Goal: Obtain resource: Obtain resource

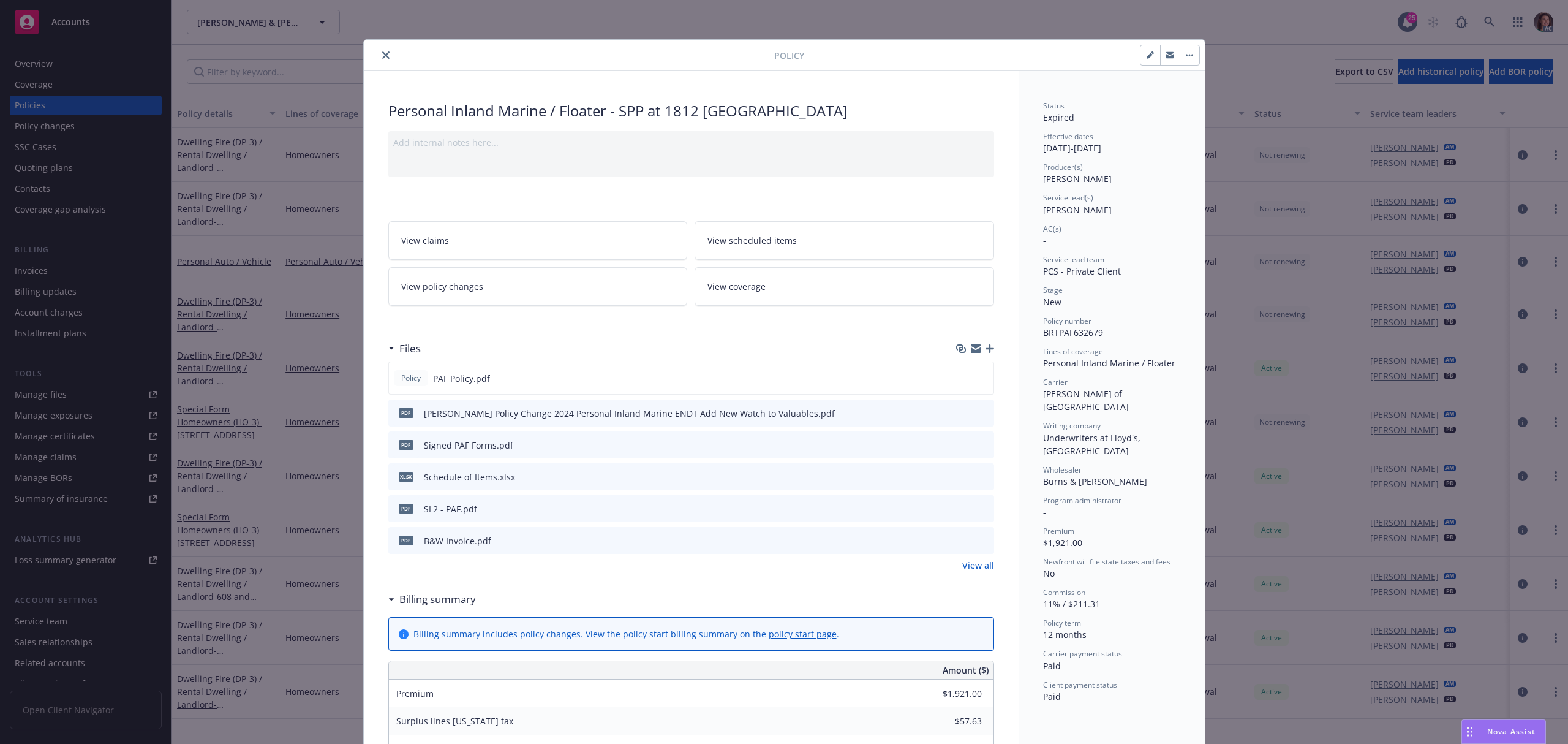
scroll to position [37, 0]
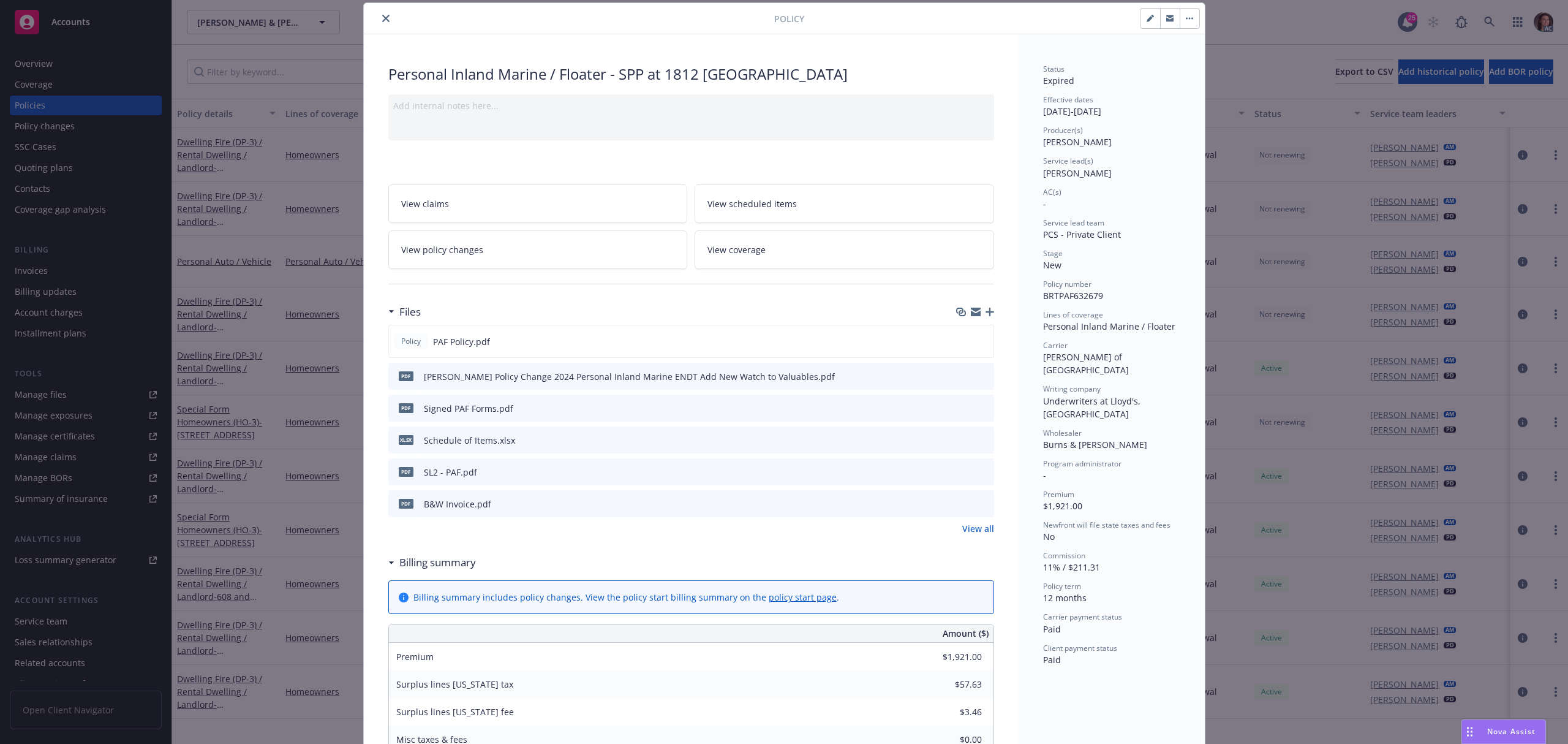
click at [379, 15] on button "close" at bounding box center [386, 18] width 15 height 15
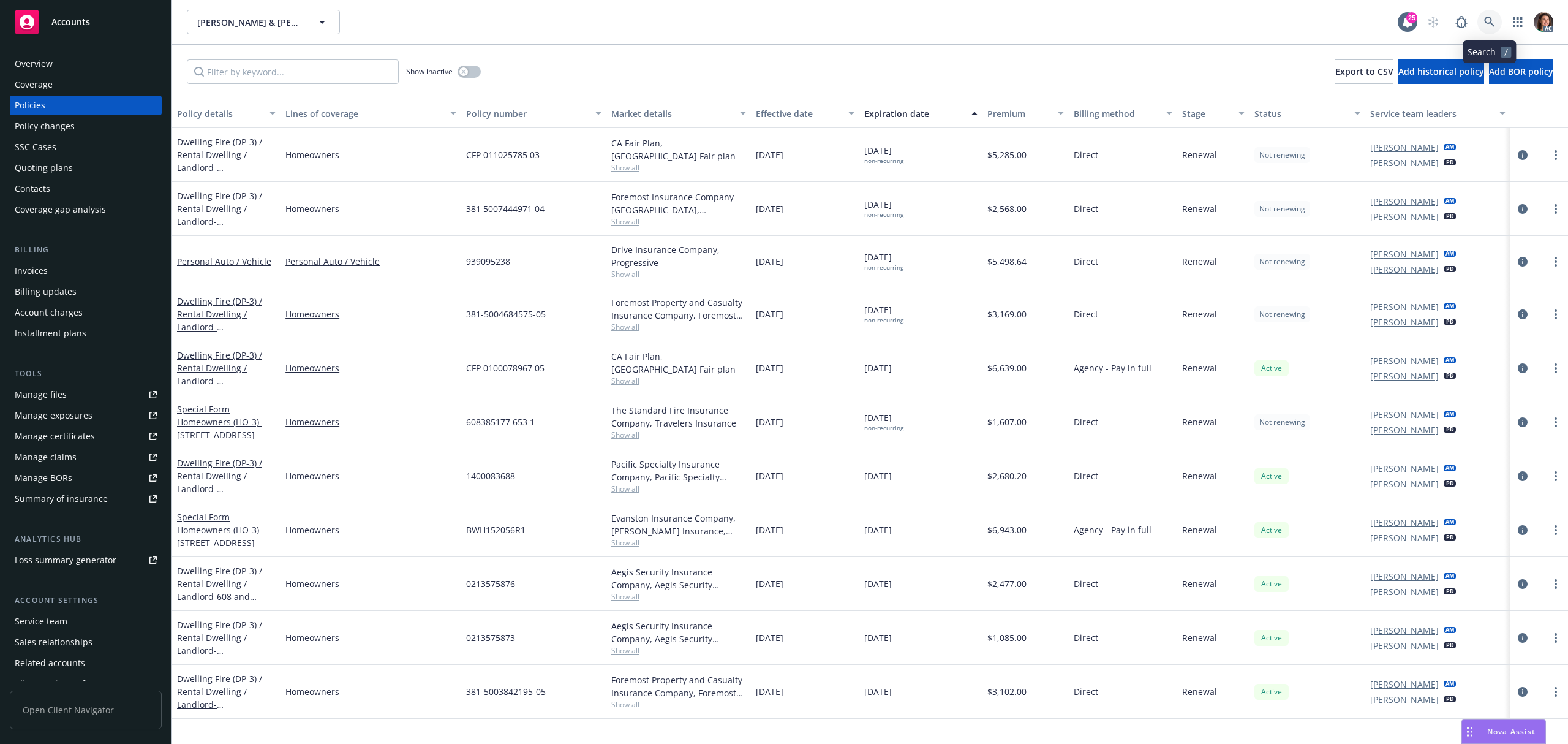
click at [1486, 13] on link at bounding box center [1490, 22] width 24 height 24
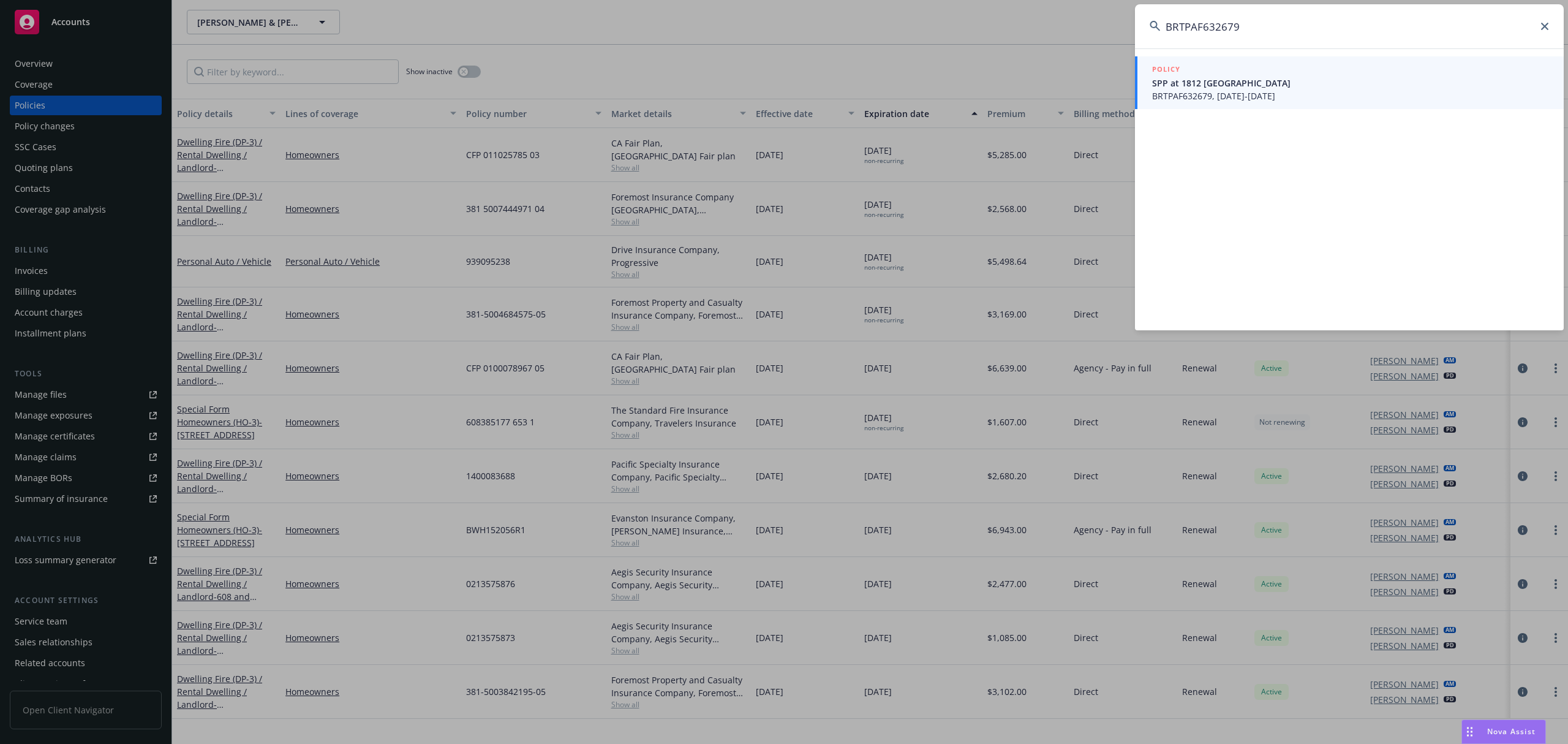
type input "BRTPAF632679"
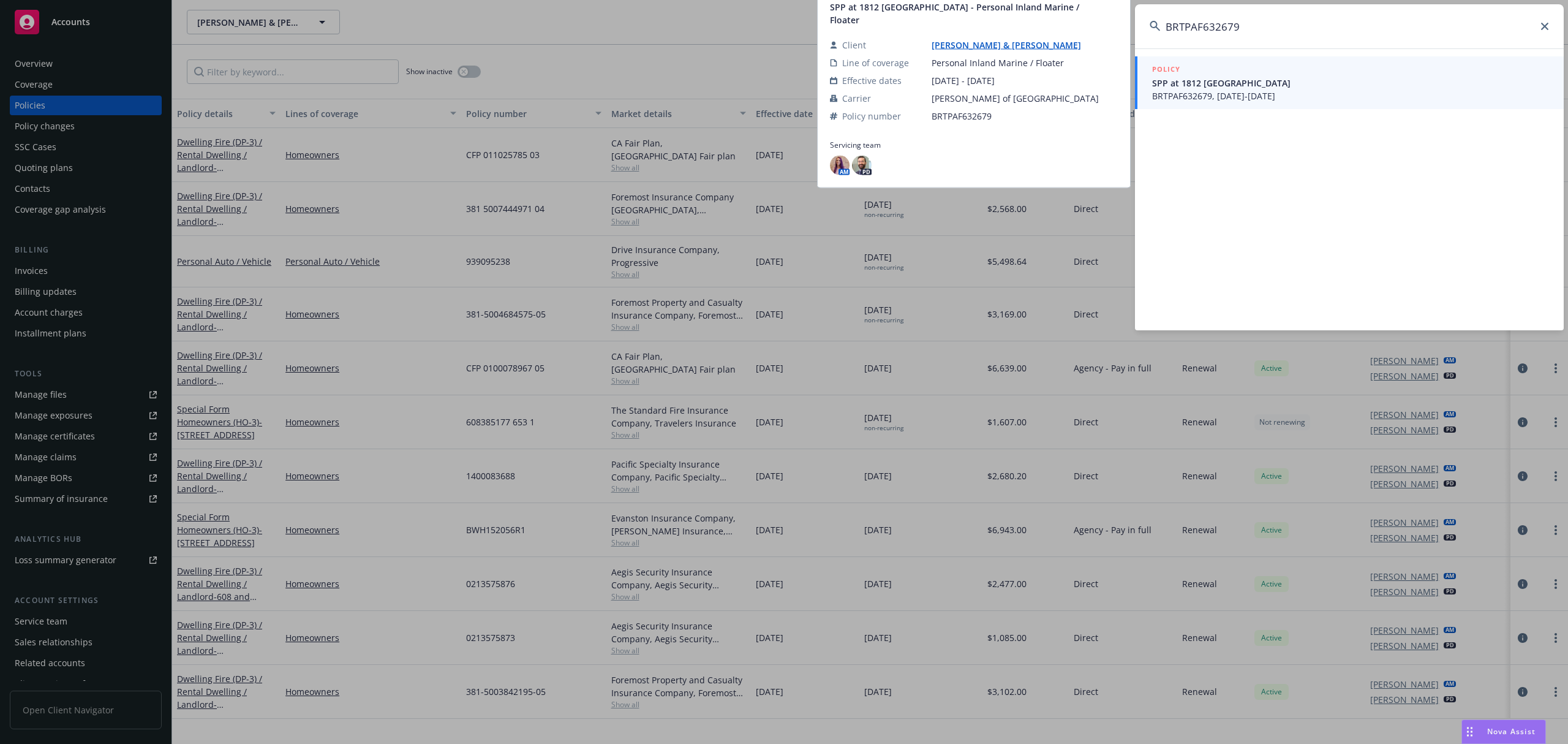
click at [1232, 83] on span "SPP at 1812 Jamaica" at bounding box center [1351, 83] width 397 height 13
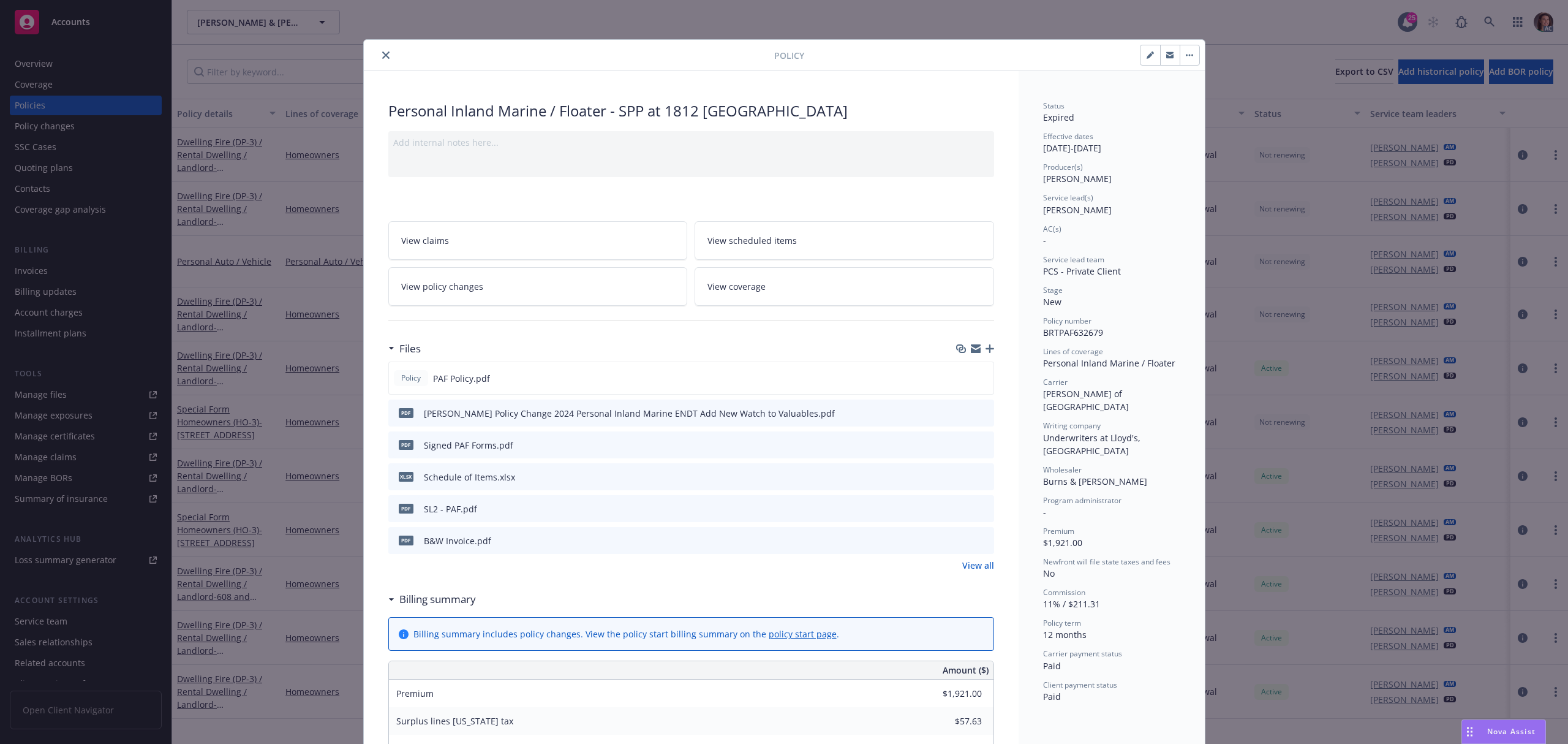
click at [382, 55] on icon "close" at bounding box center [386, 55] width 7 height 7
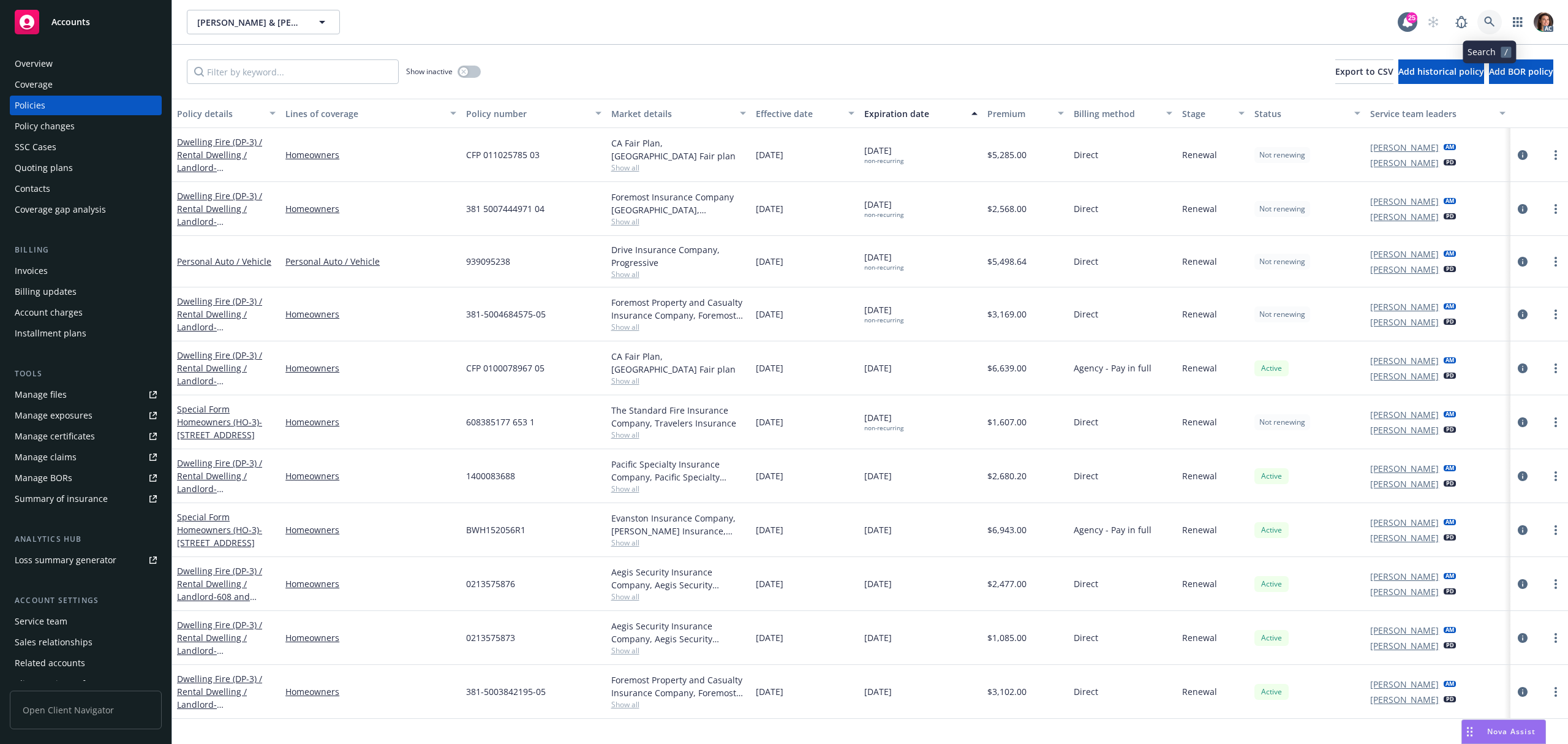
click at [1497, 22] on link at bounding box center [1490, 22] width 24 height 24
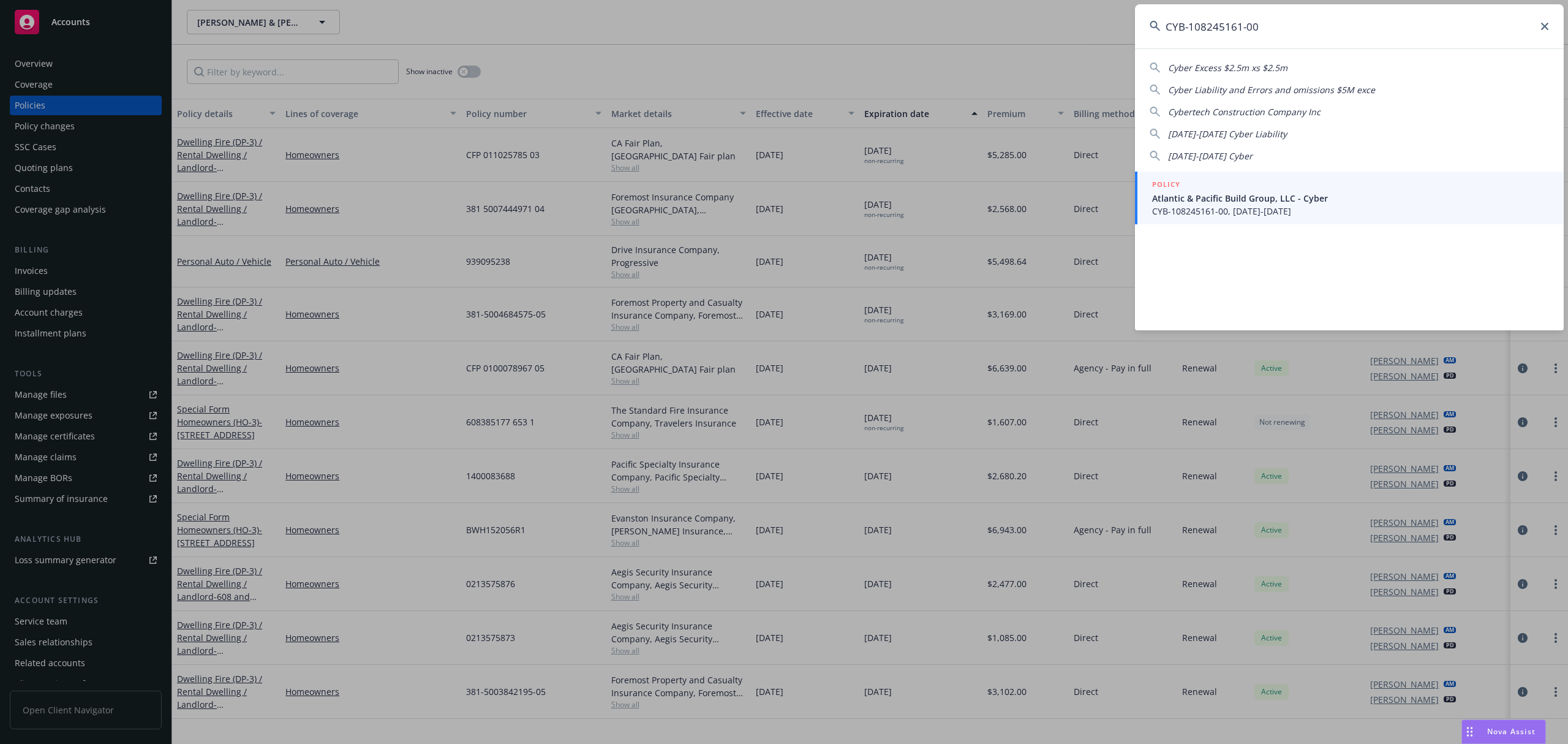
type input "CYB-108245161-00"
drag, startPoint x: 1194, startPoint y: 207, endPoint x: 1167, endPoint y: 219, distance: 29.5
click at [1194, 207] on span "CYB-108245161-00, 05/01/2025-05/01/2026" at bounding box center [1351, 211] width 397 height 13
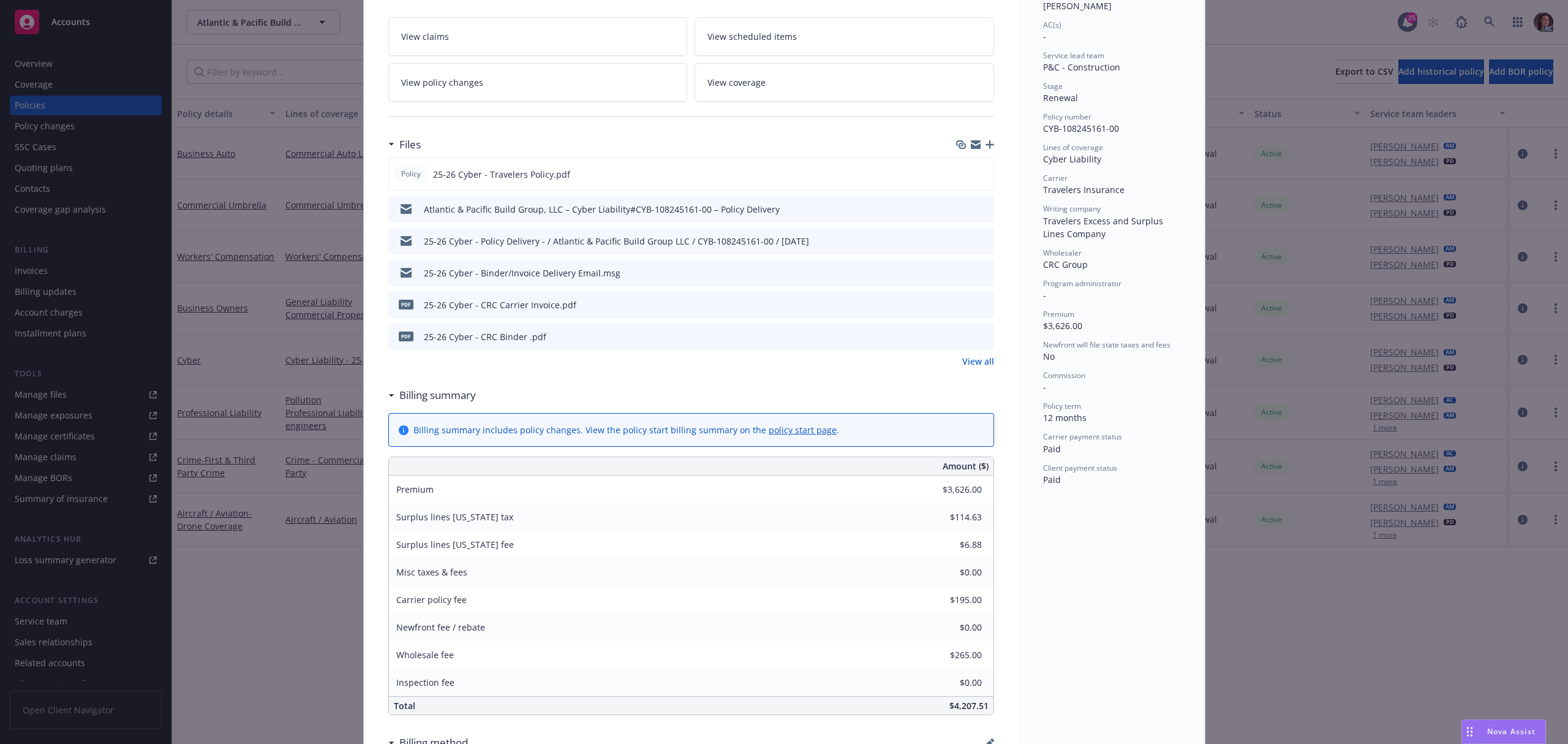
scroll to position [163, 0]
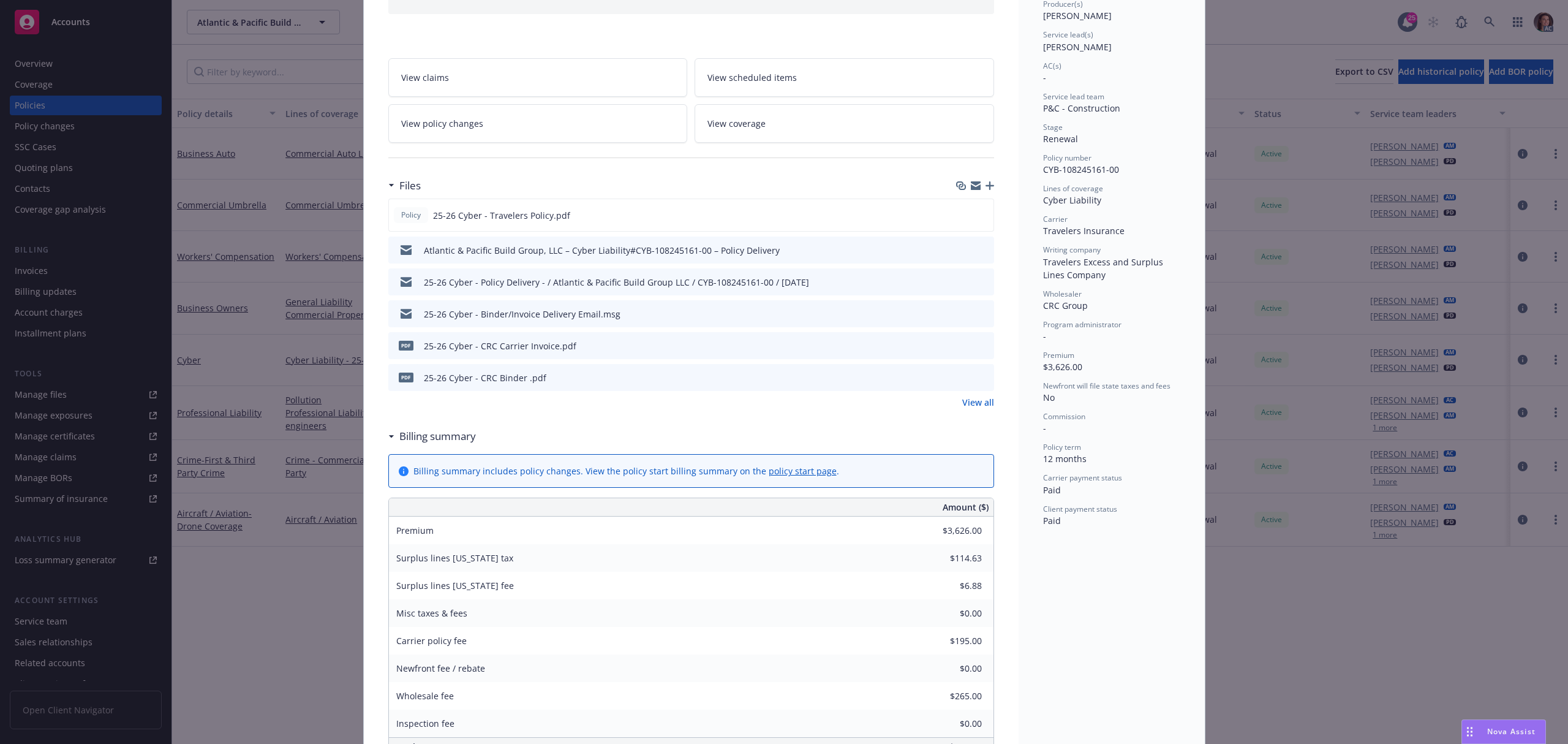
click at [981, 404] on link "View all" at bounding box center [978, 402] width 32 height 13
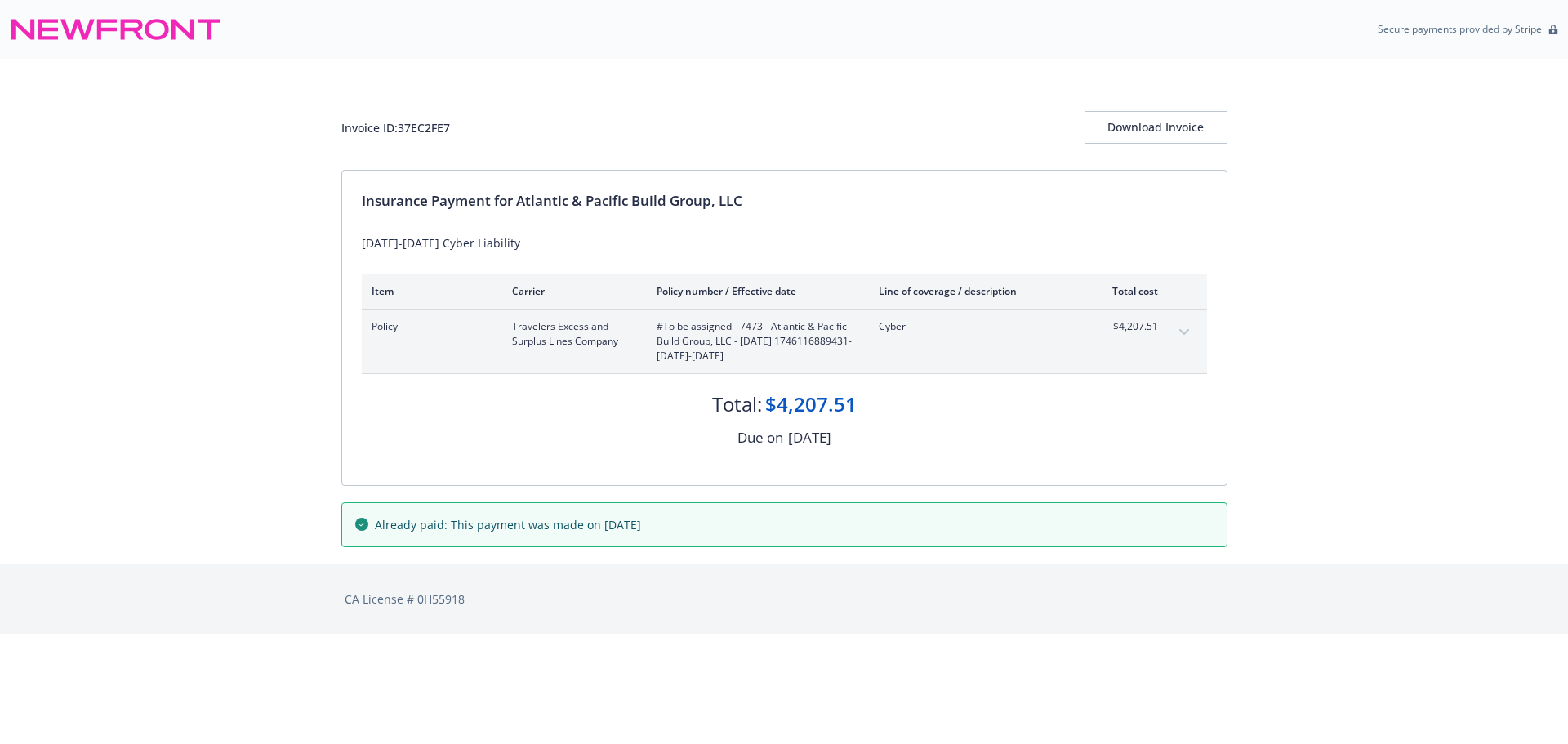
click at [1185, 329] on icon "expand content" at bounding box center [1184, 333] width 9 height 7
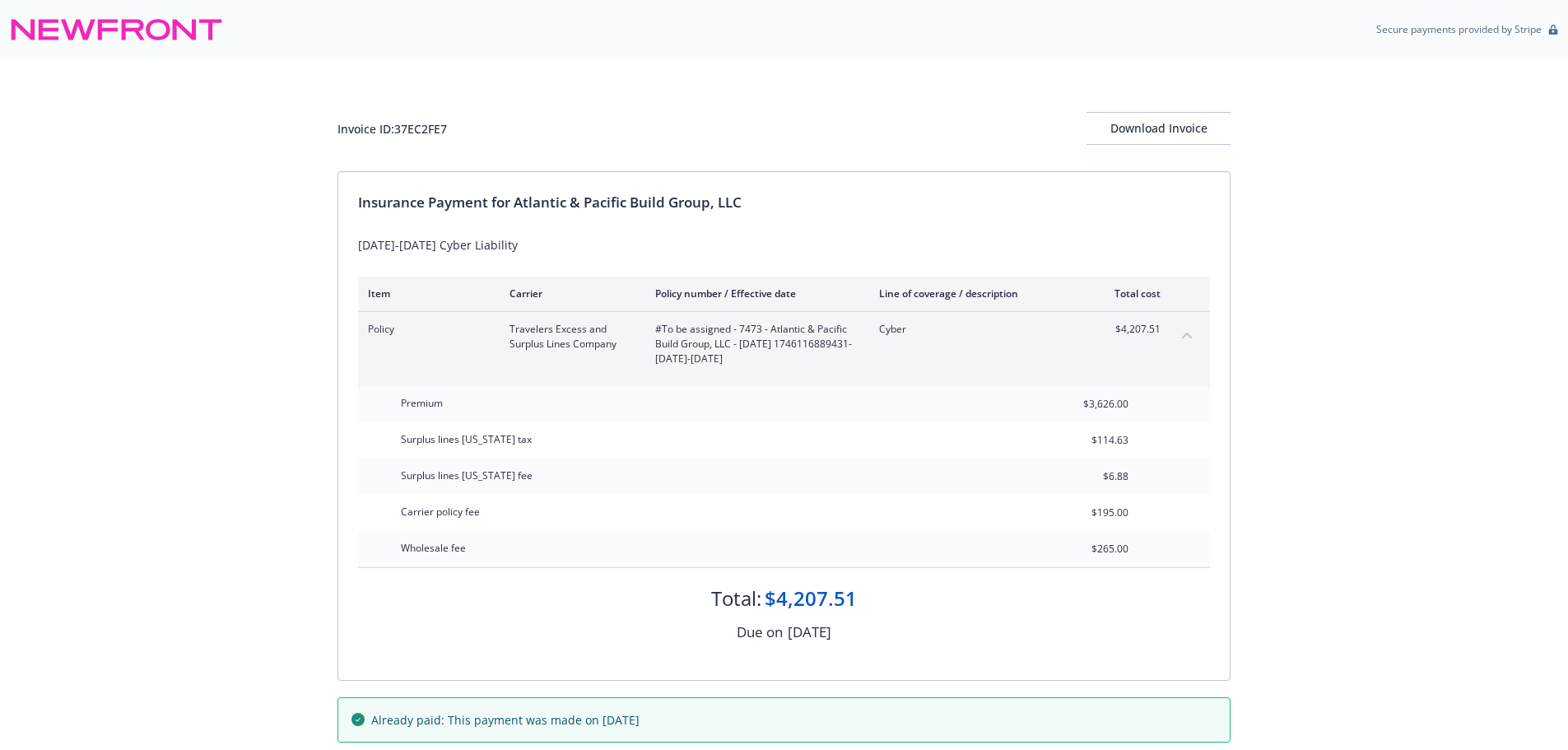
click at [744, 101] on div "Invoice ID: 37EC2FE7 Download Invoice" at bounding box center [784, 116] width 893 height 112
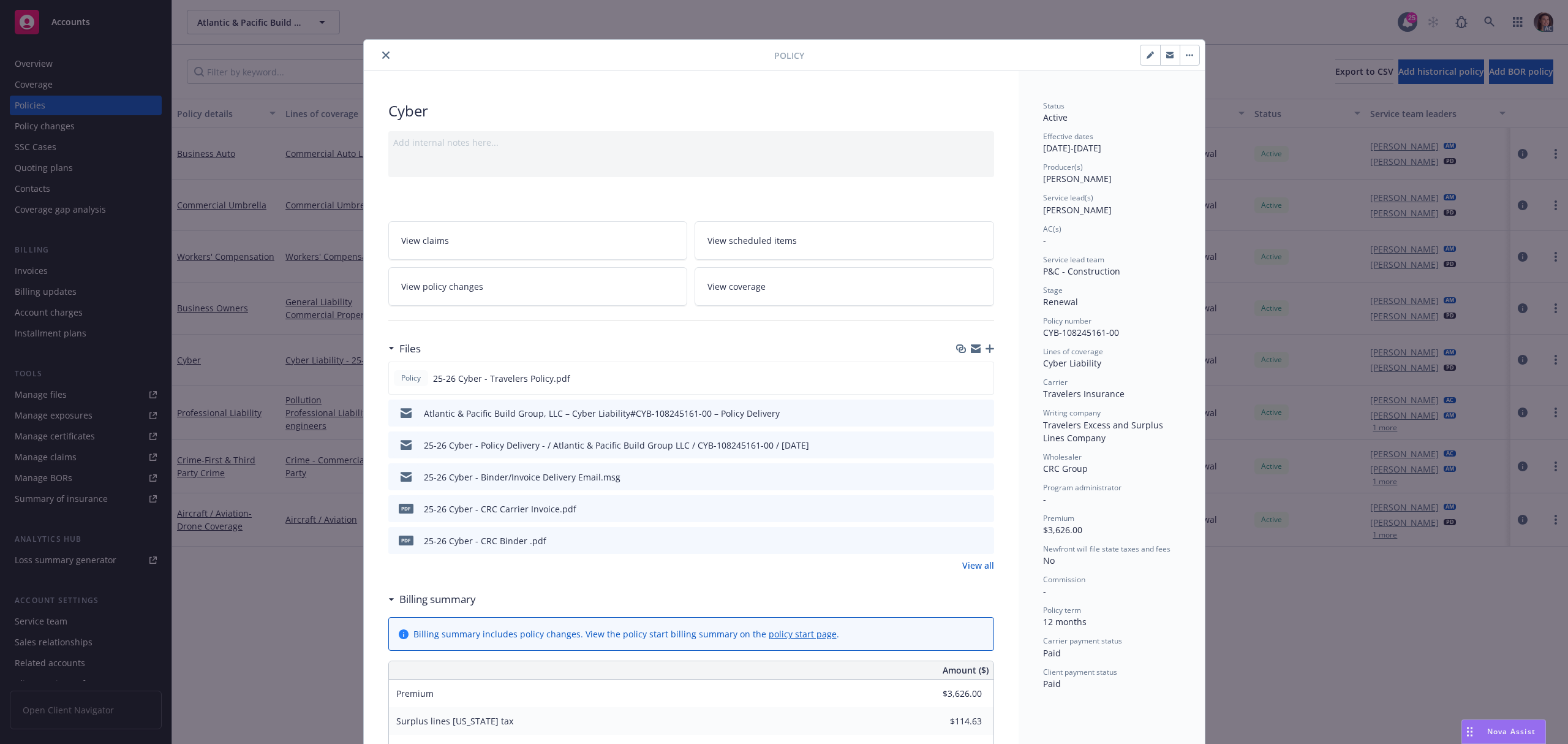
click at [382, 52] on icon "close" at bounding box center [386, 55] width 7 height 7
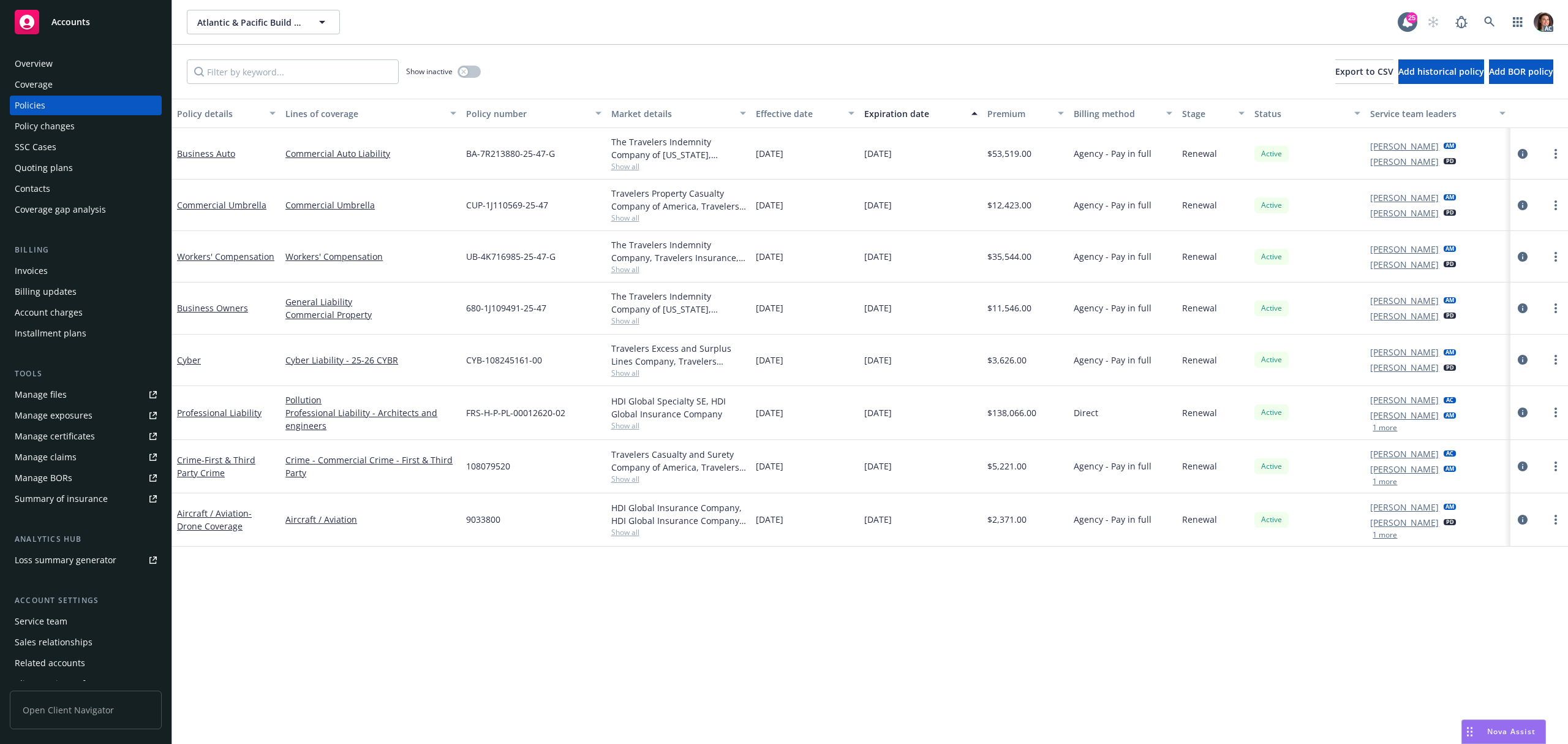
click at [74, 317] on div "Account charges" at bounding box center [49, 313] width 68 height 20
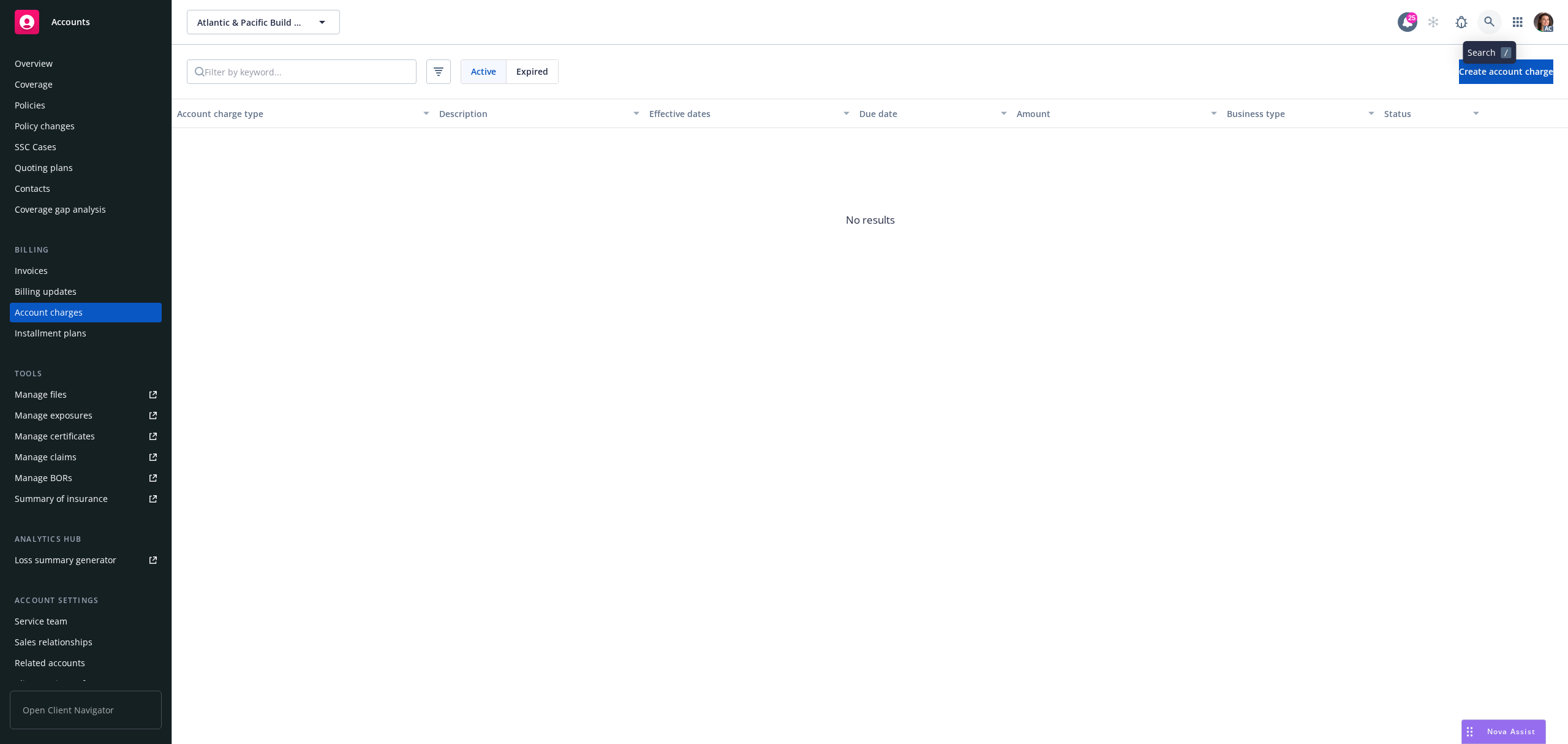
click at [1492, 19] on icon at bounding box center [1489, 22] width 11 height 11
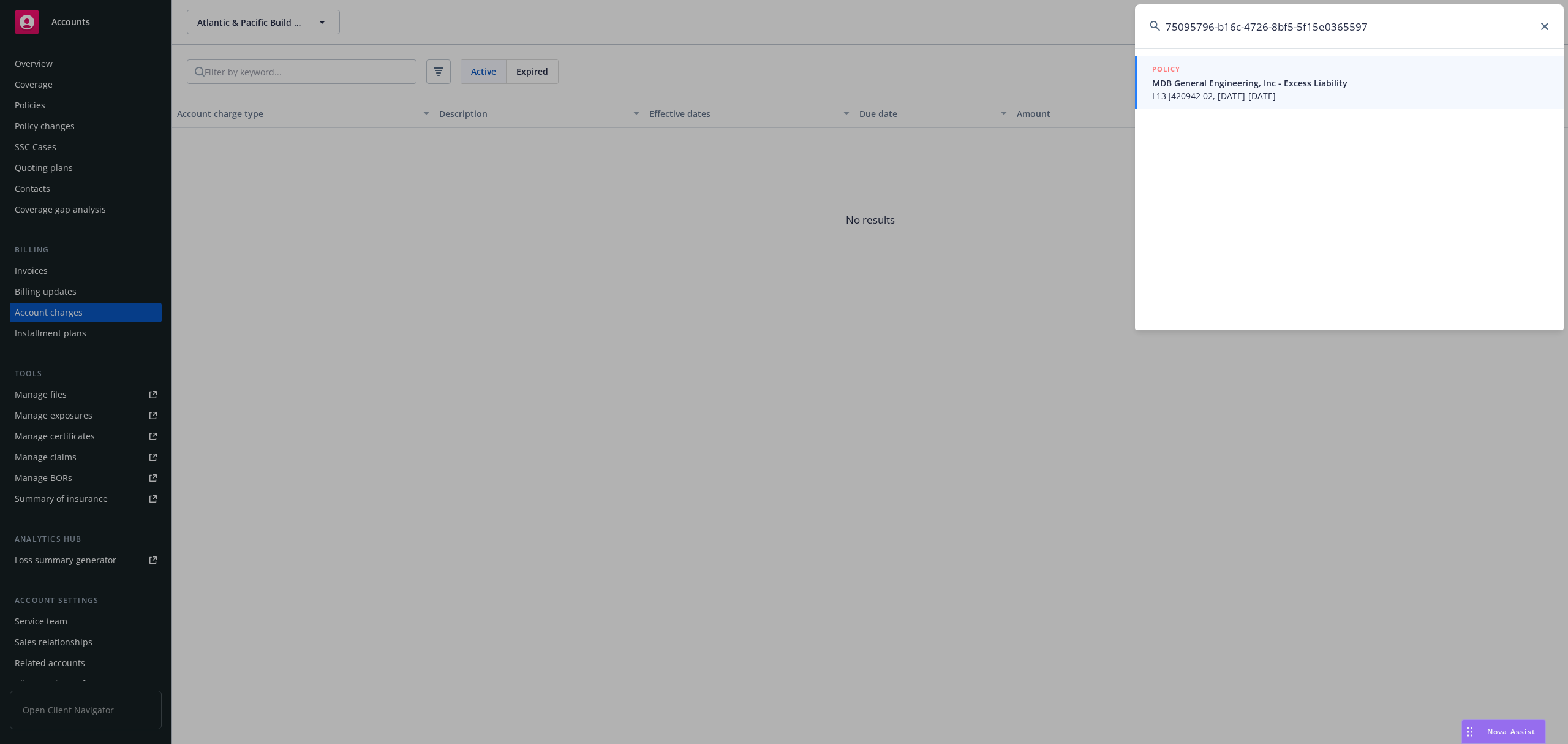
type input "75095796-b16c-4726-8bf5-5f15e0365597"
click at [1231, 81] on span "MDB General Engineering, Inc - Excess Liability" at bounding box center [1351, 83] width 397 height 13
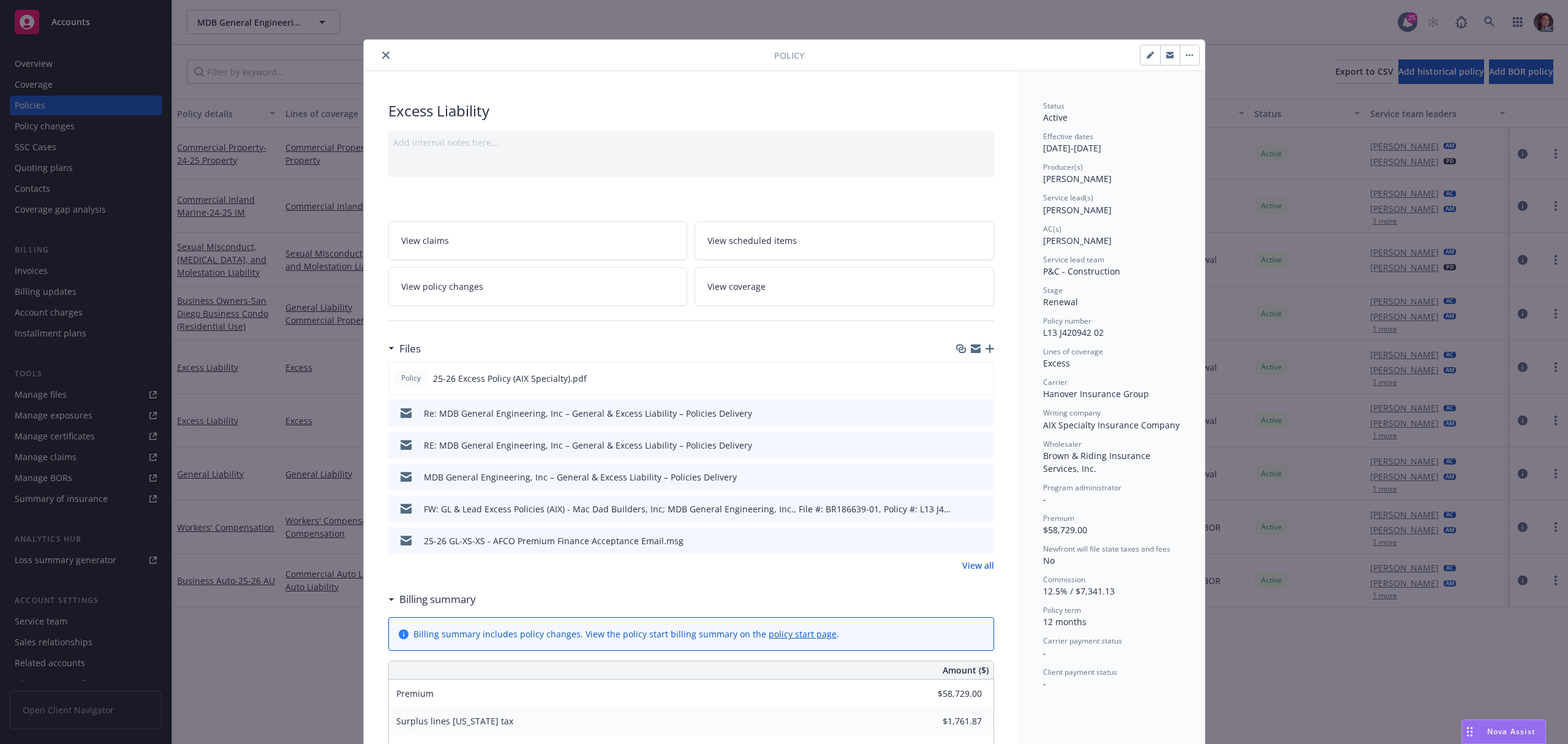
click at [574, 297] on link "View policy changes" at bounding box center [538, 286] width 300 height 39
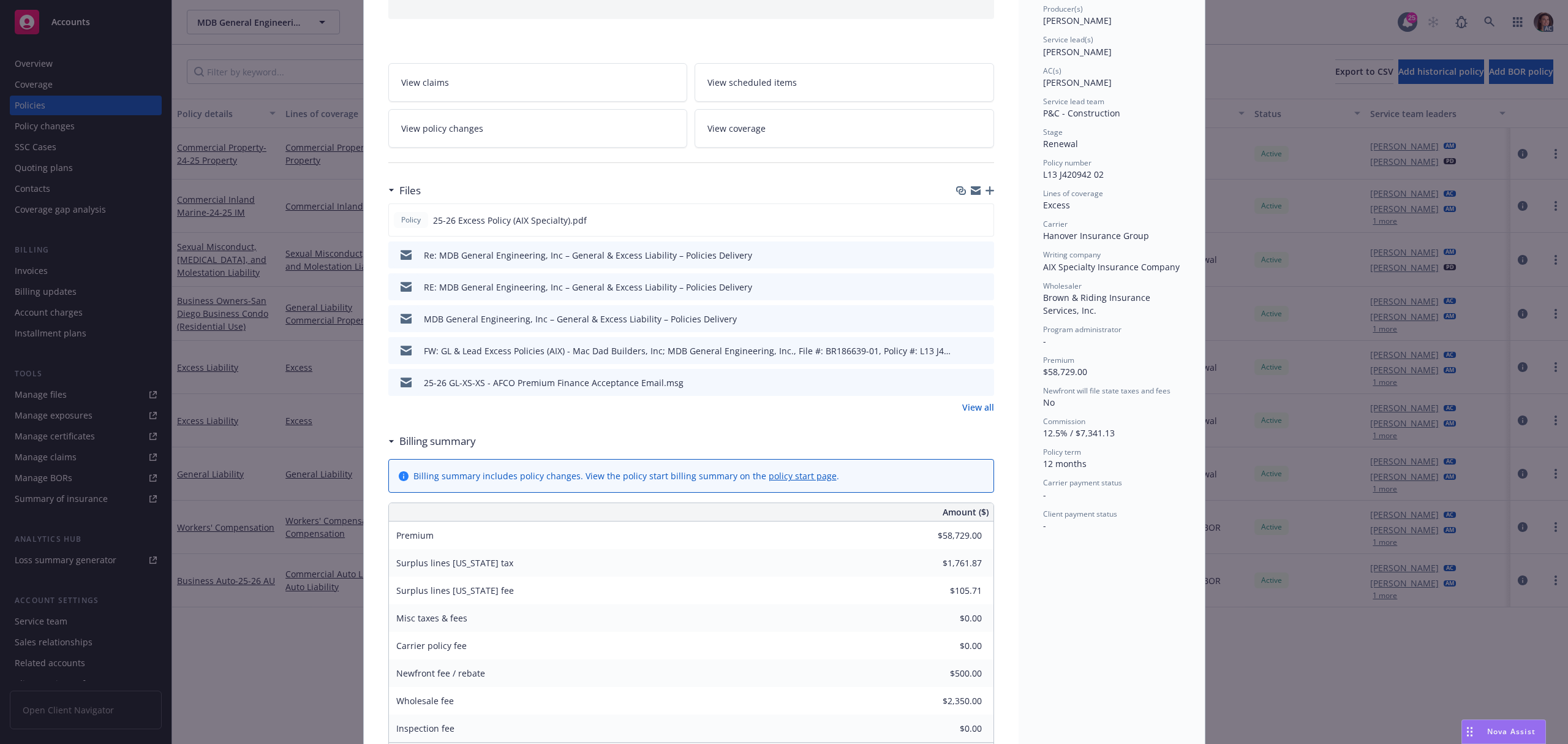
scroll to position [118, 0]
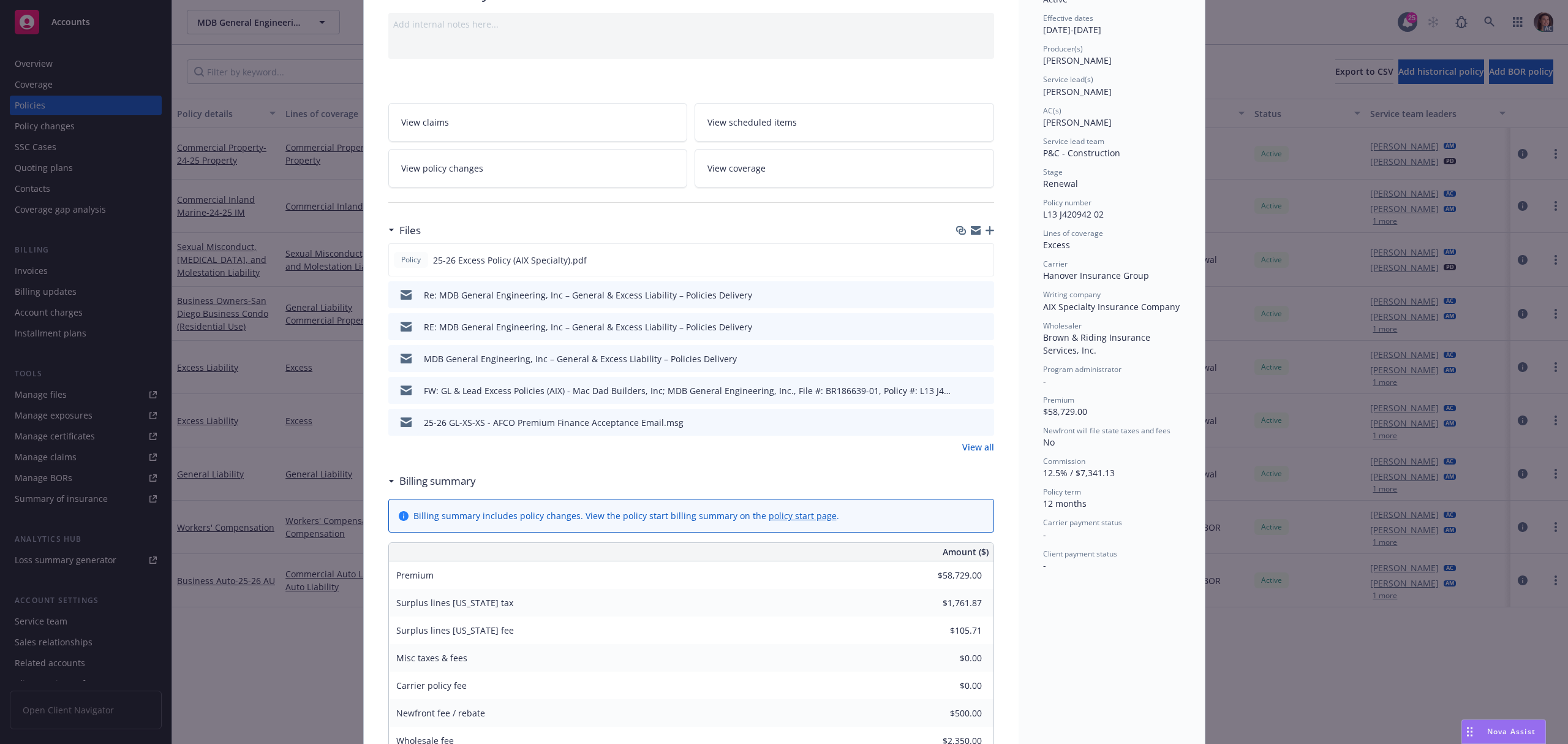
click at [964, 447] on link "View all" at bounding box center [978, 447] width 32 height 13
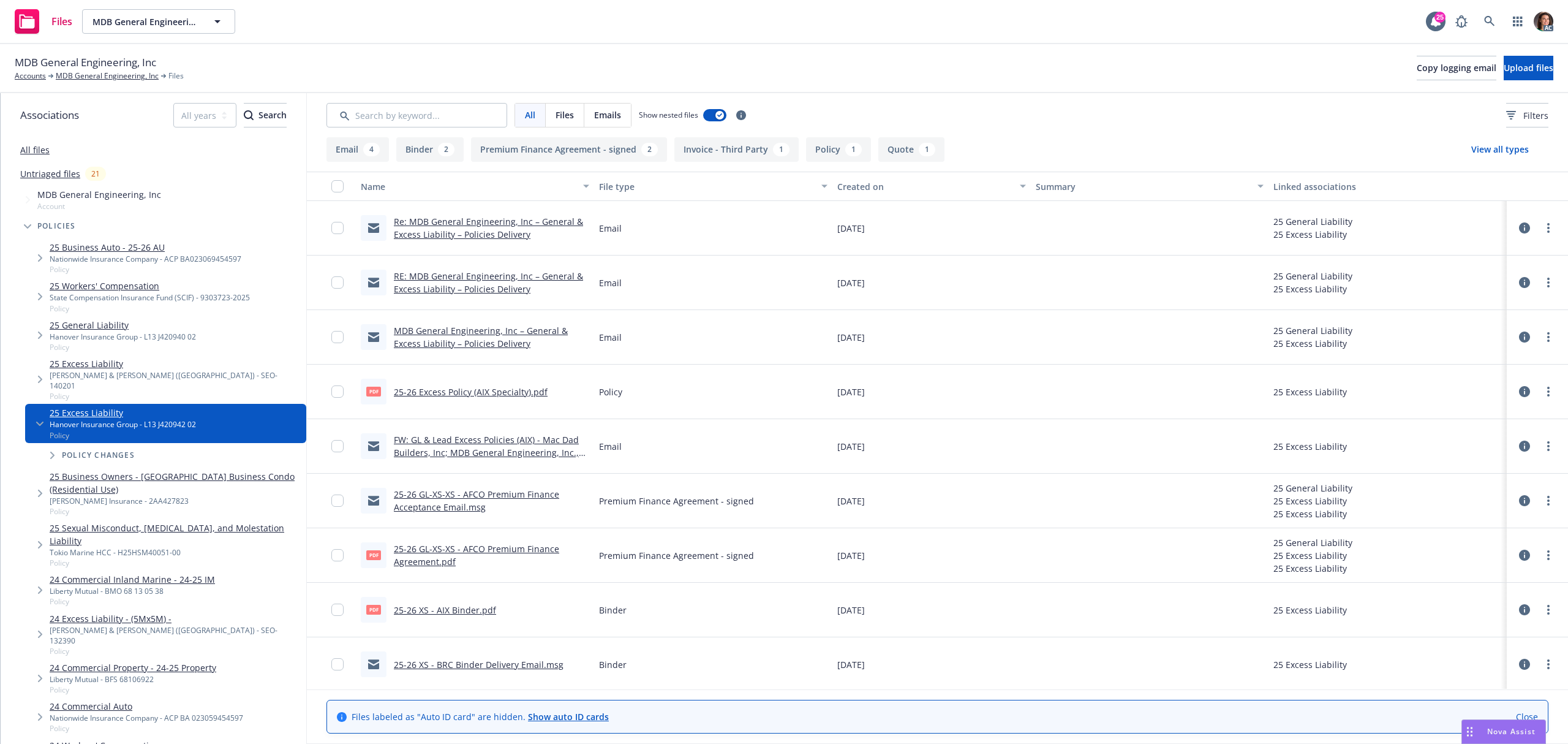
click at [511, 547] on link "25-26 GL-XS-XS - AFCO Premium Finance Agreement.pdf" at bounding box center [477, 555] width 166 height 24
click at [1490, 28] on link at bounding box center [1490, 21] width 24 height 24
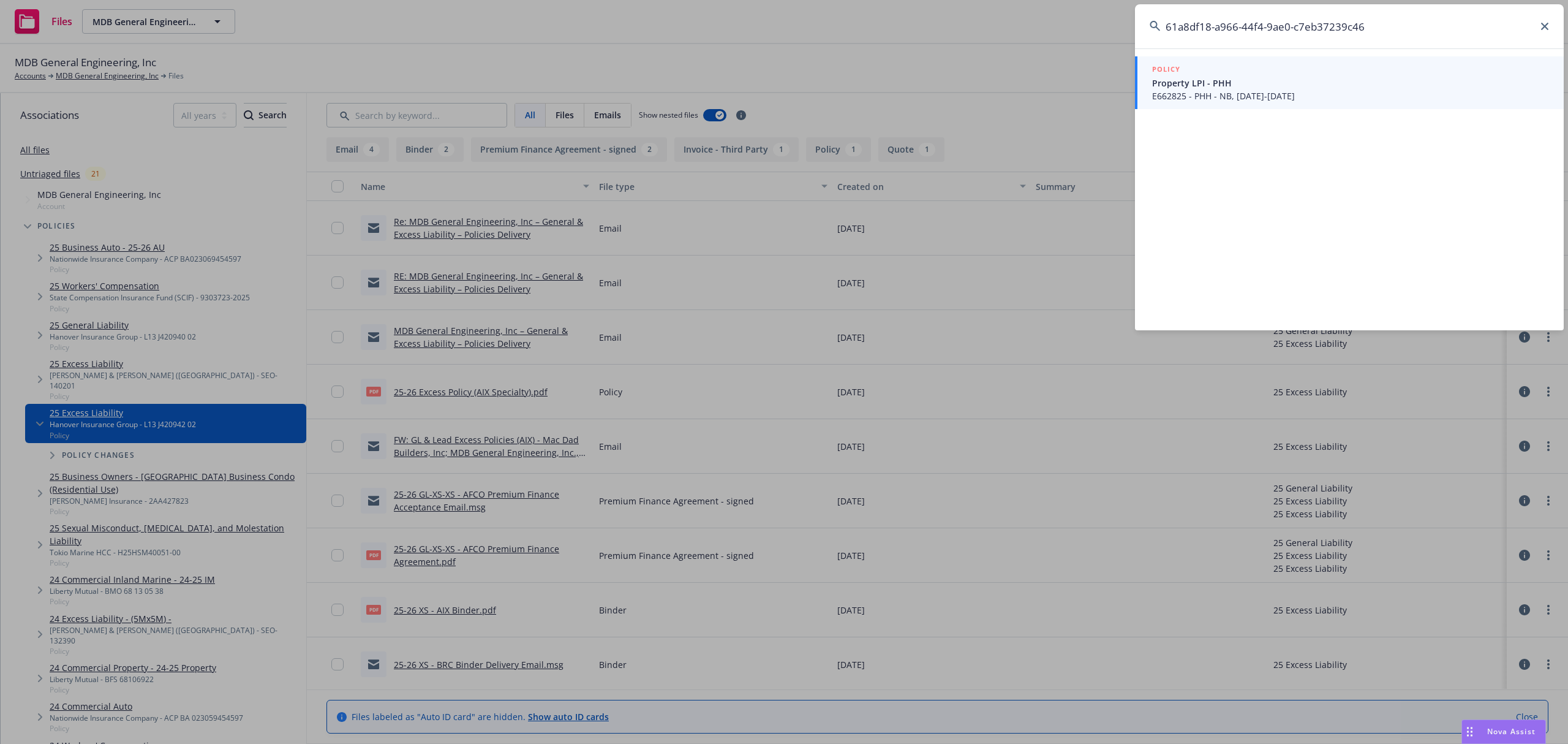
type input "61a8df18-a966-44f4-9ae0-c7eb37239c46"
click at [1167, 93] on span "E662825 - PHH - NB, 08/01/2024-08/01/2025" at bounding box center [1351, 96] width 397 height 13
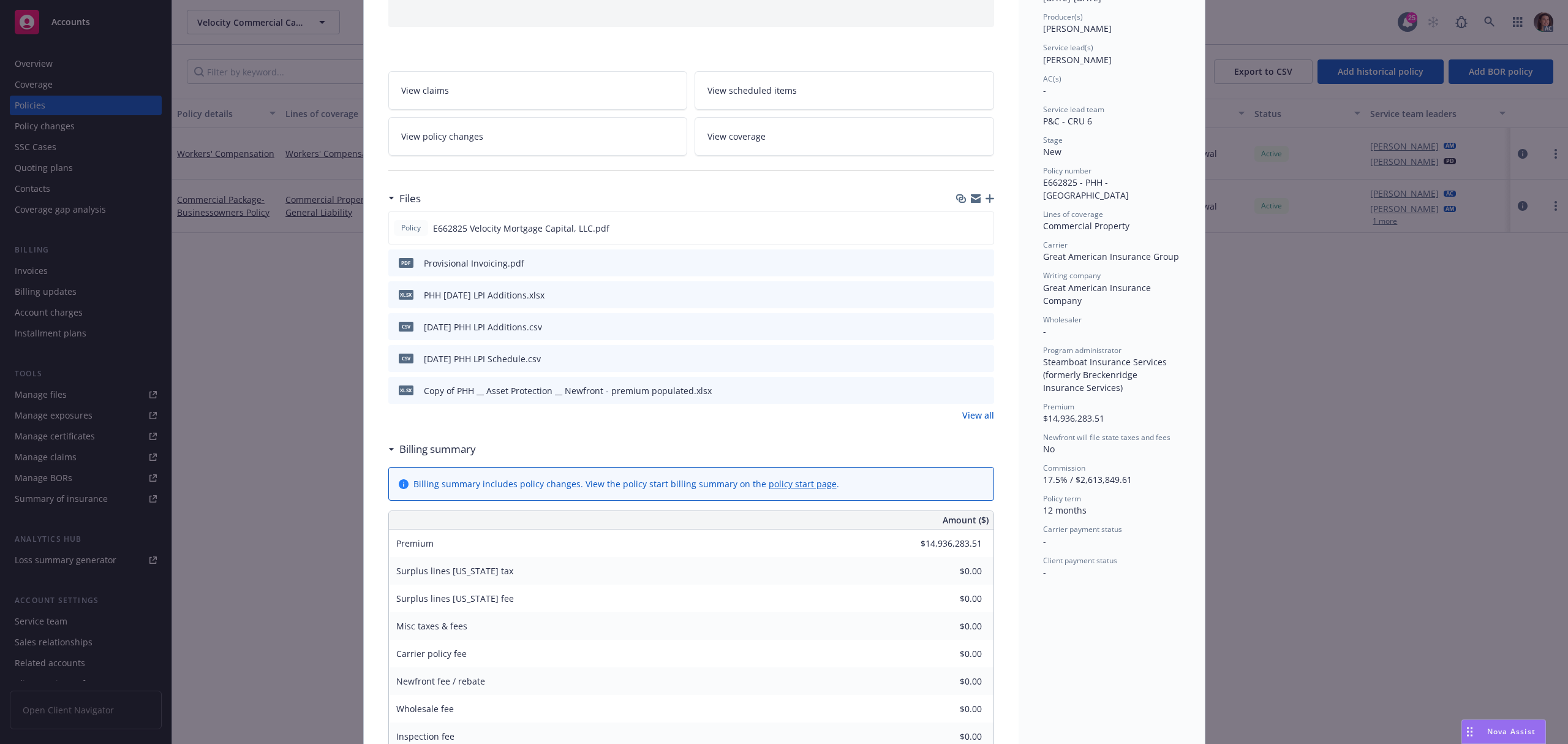
scroll to position [82, 0]
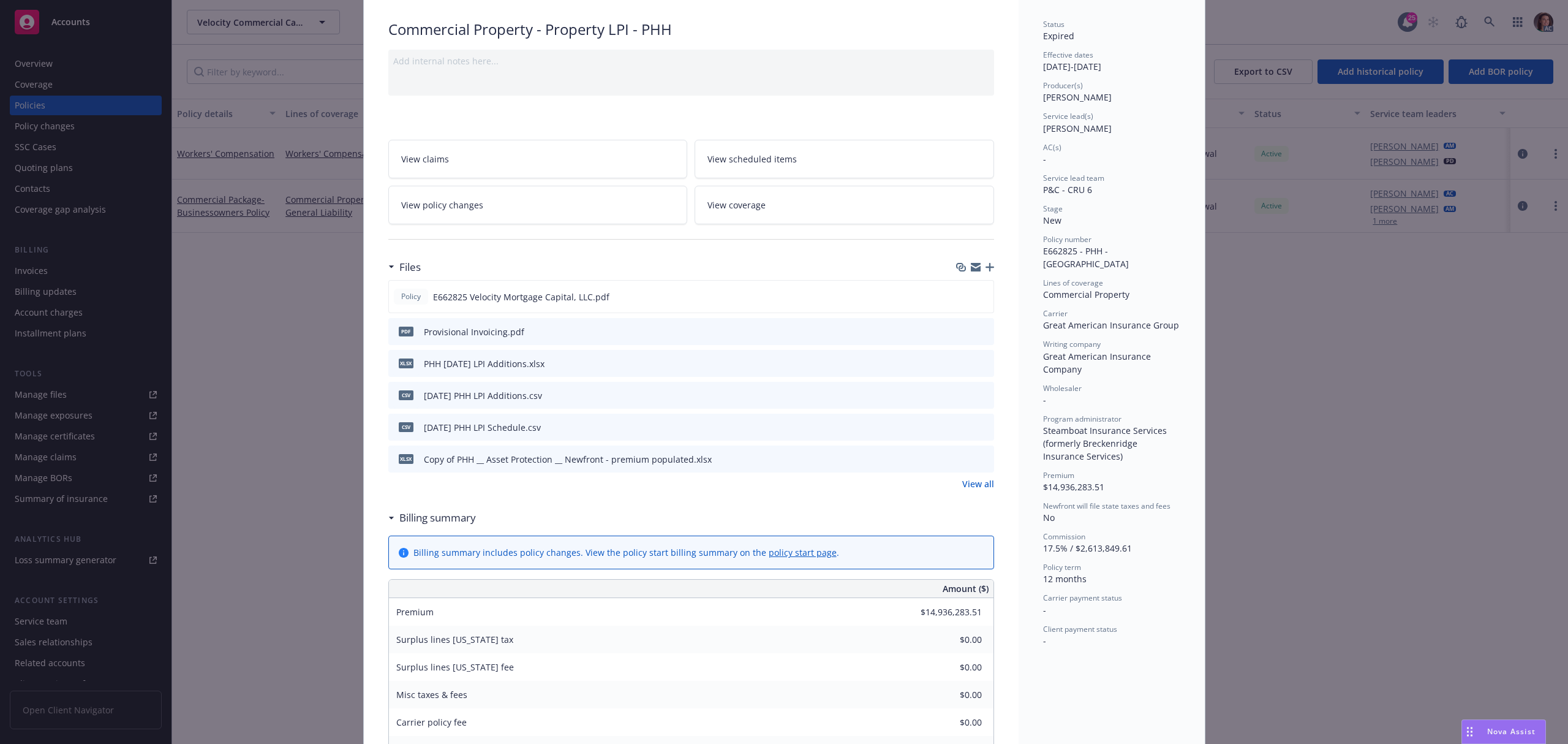
click at [522, 216] on link "View policy changes" at bounding box center [538, 205] width 300 height 39
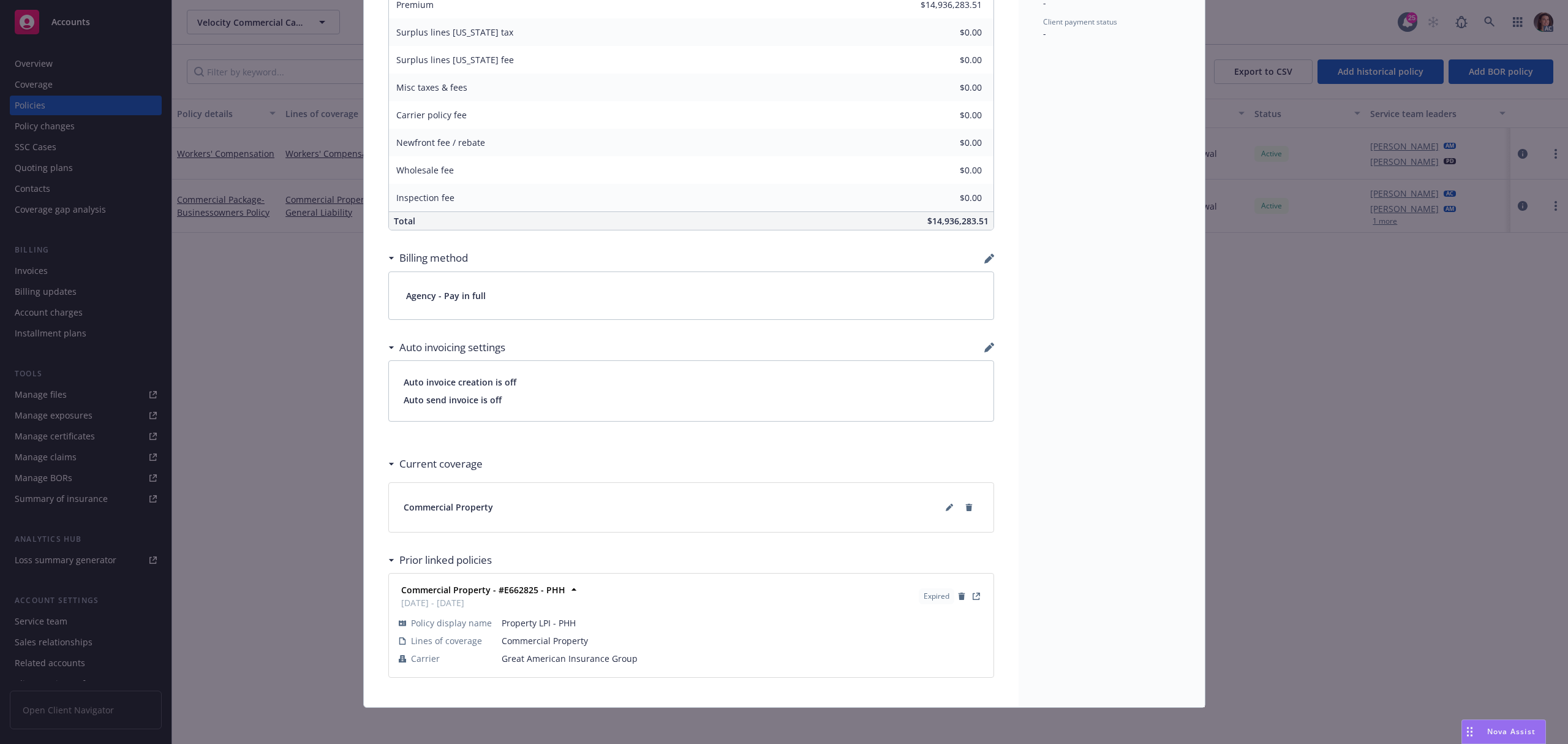
scroll to position [696, 0]
click at [973, 594] on icon "View Policy" at bounding box center [976, 593] width 7 height 7
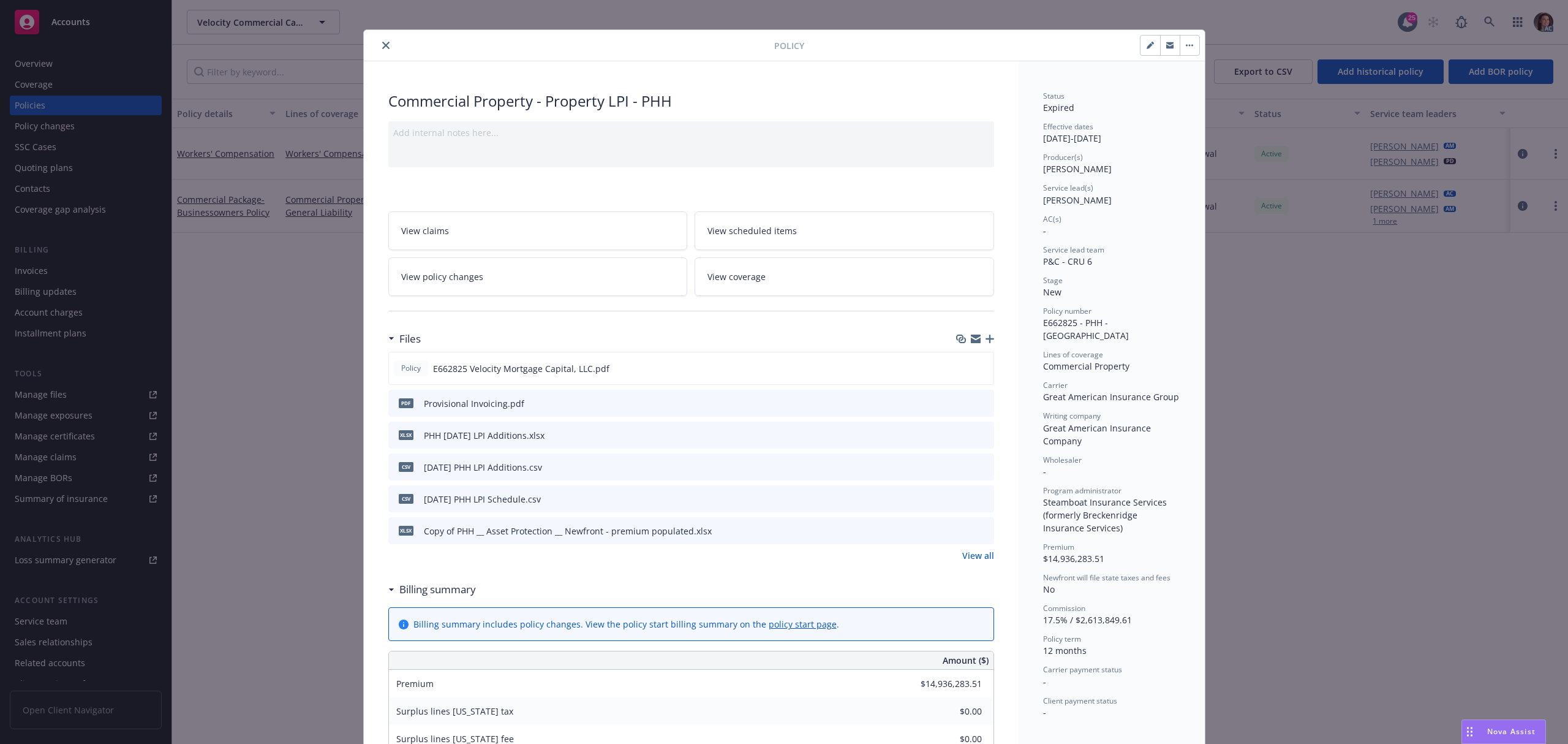
scroll to position [0, 0]
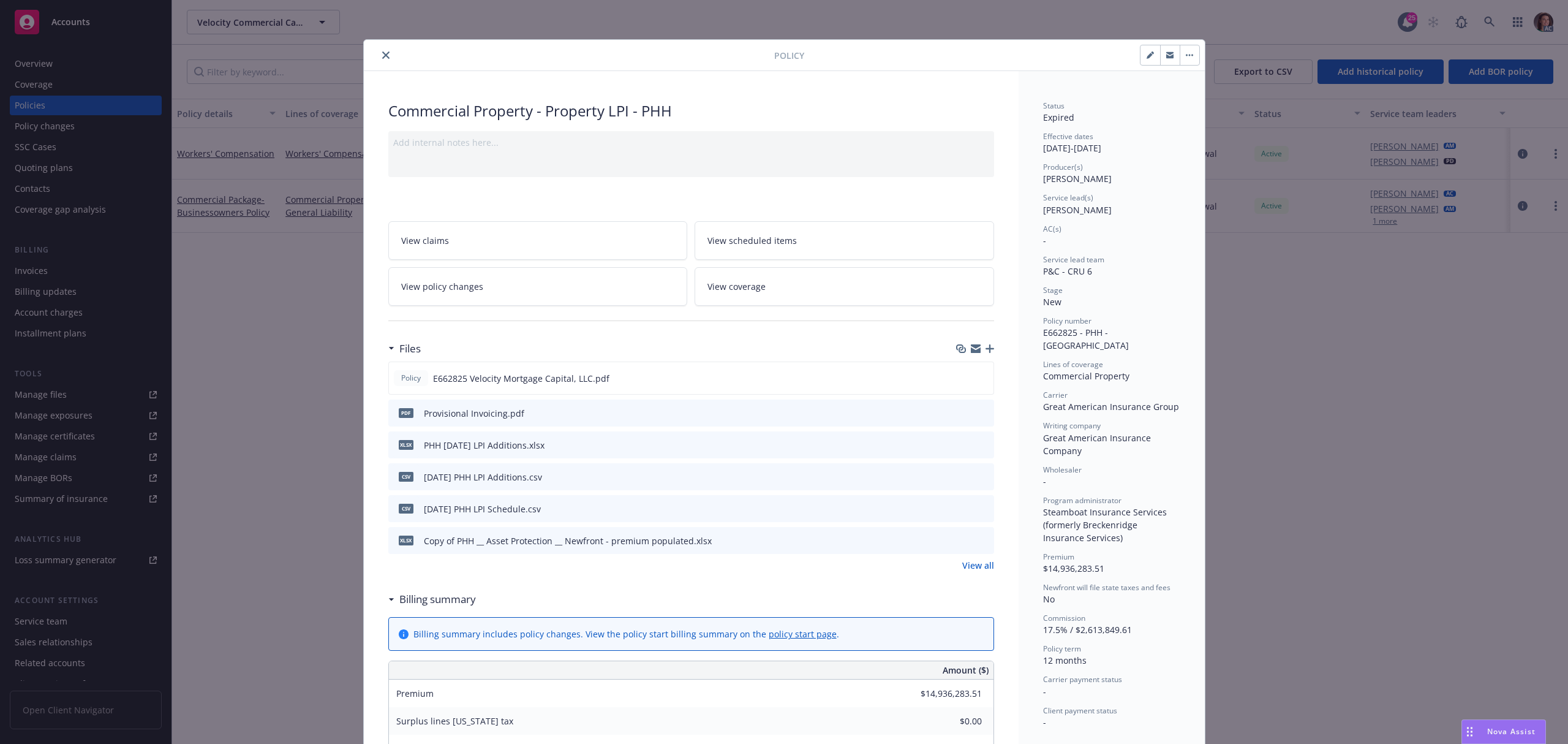
click at [382, 54] on icon "close" at bounding box center [386, 55] width 7 height 7
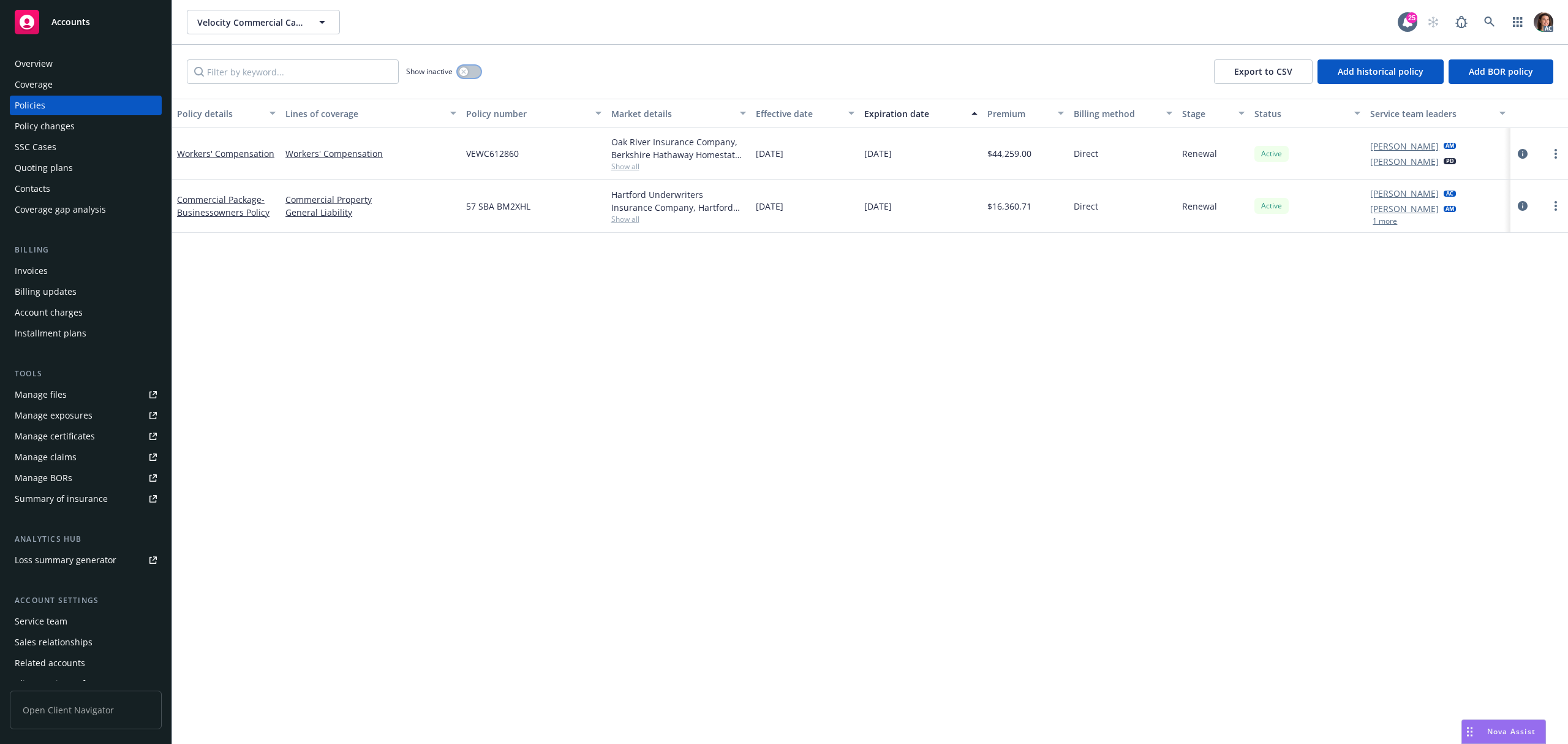
click at [470, 69] on button "button" at bounding box center [469, 71] width 23 height 12
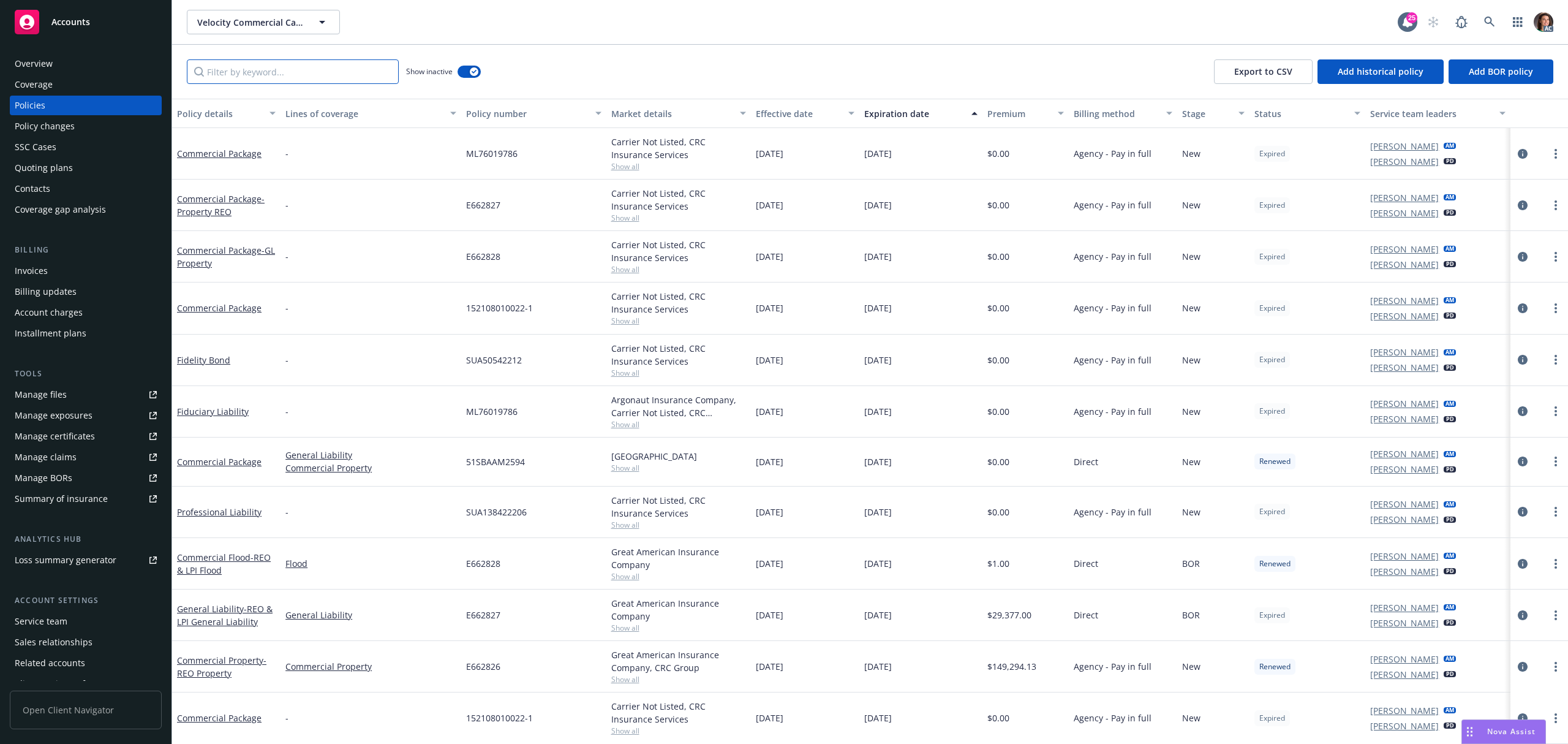
click at [319, 64] on input "Filter by keyword..." at bounding box center [293, 72] width 212 height 24
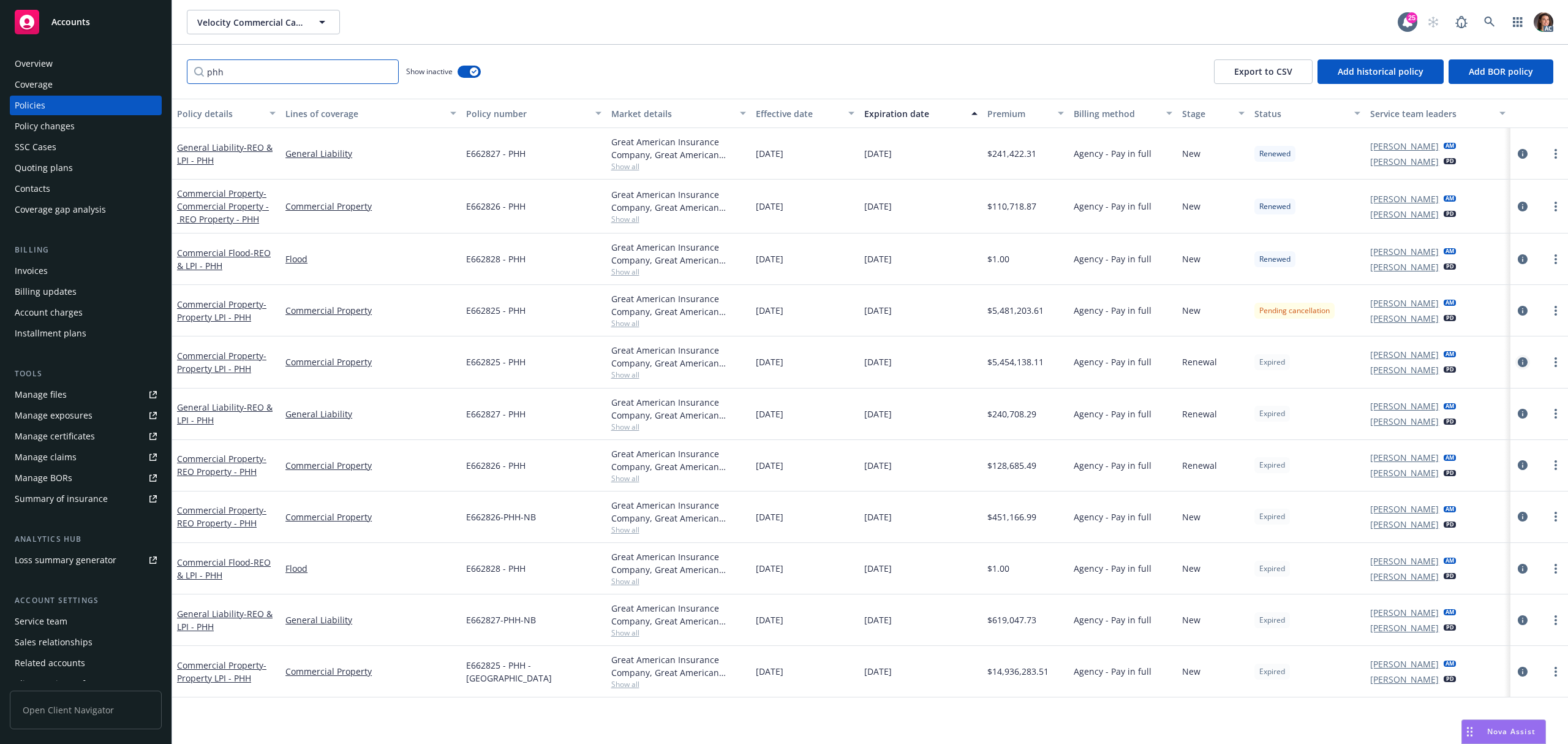
type input "phh"
click at [1522, 363] on icon "circleInformation" at bounding box center [1522, 362] width 10 height 10
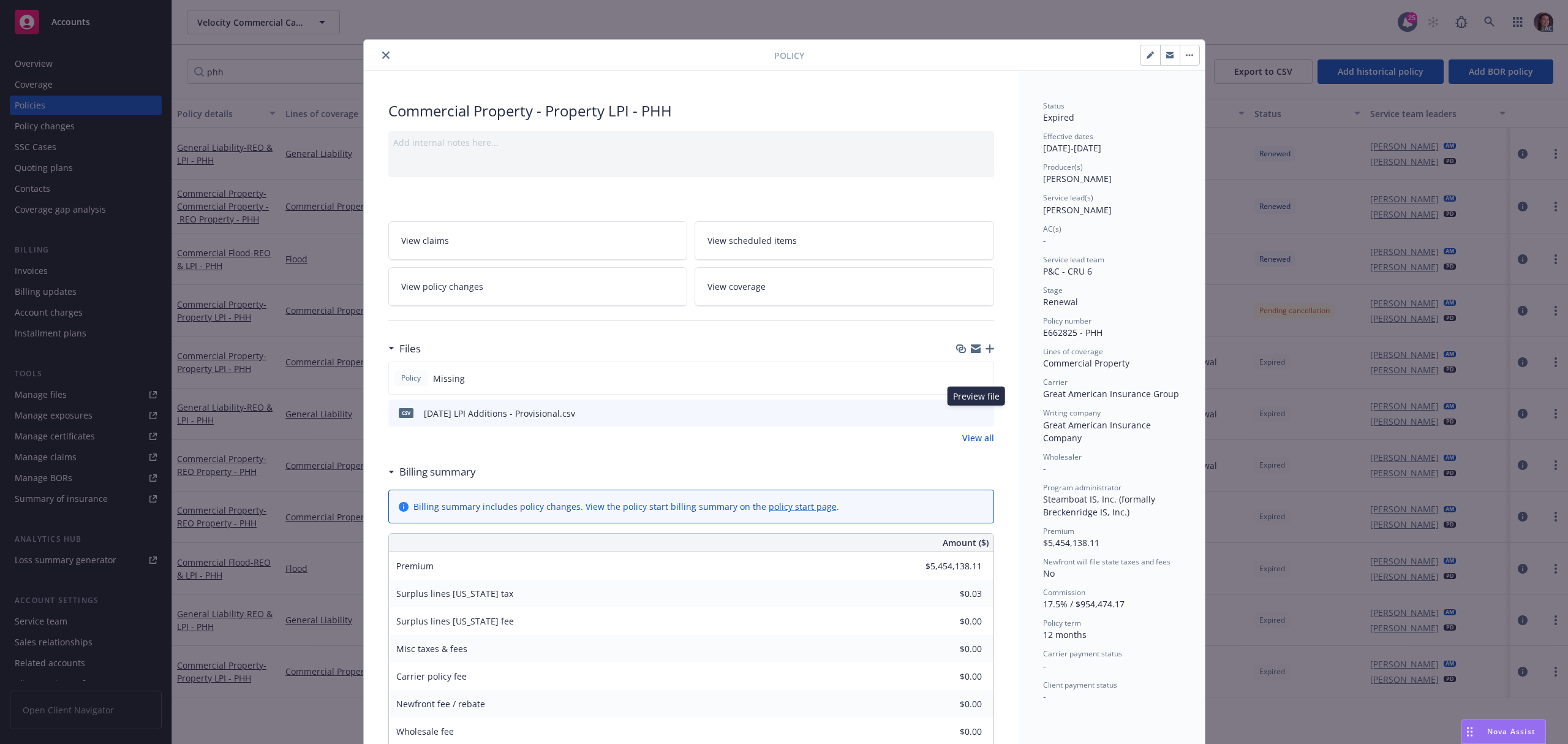
click at [977, 412] on icon "preview file" at bounding box center [982, 412] width 11 height 8
click at [382, 55] on icon "close" at bounding box center [386, 55] width 7 height 7
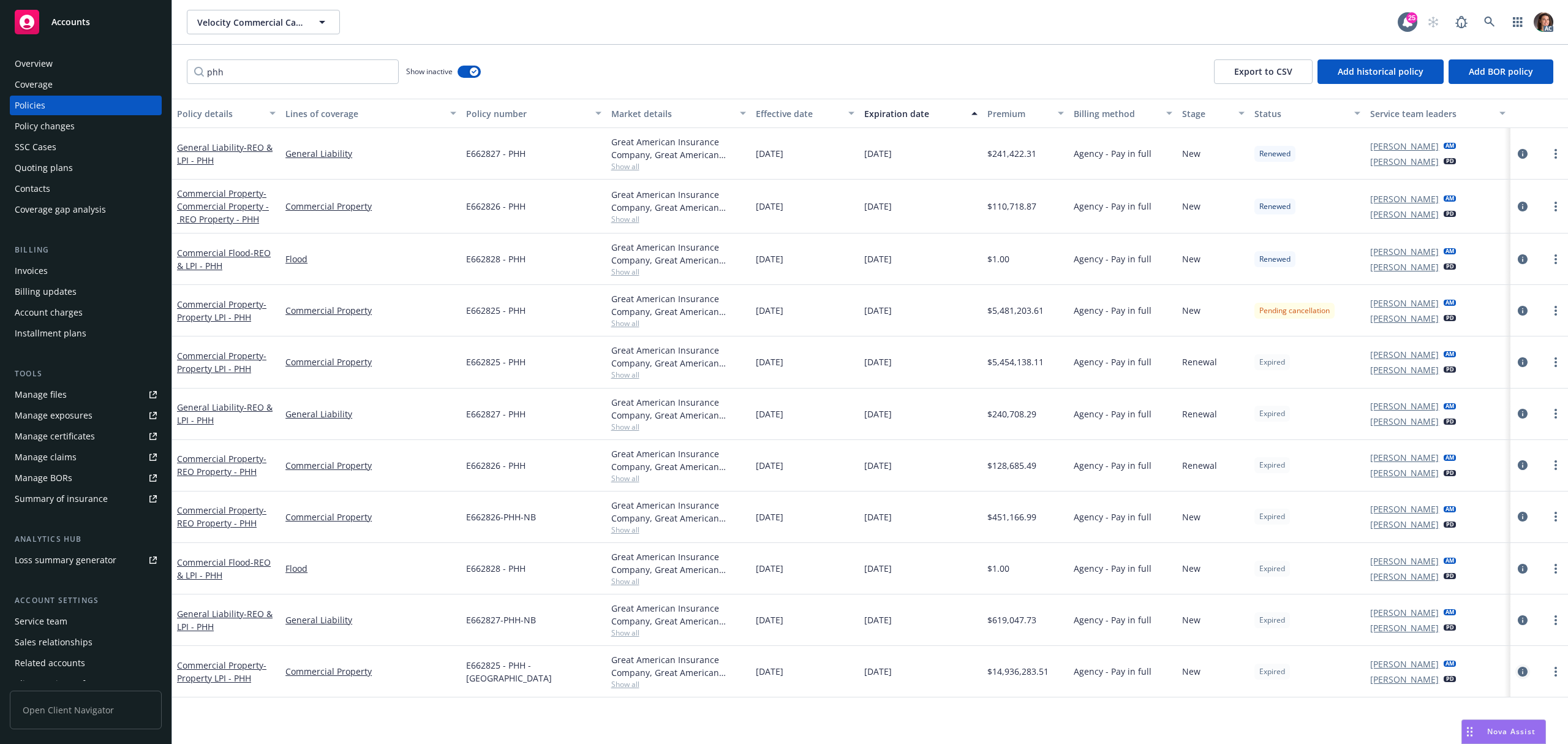
click at [1522, 675] on icon "circleInformation" at bounding box center [1522, 671] width 10 height 10
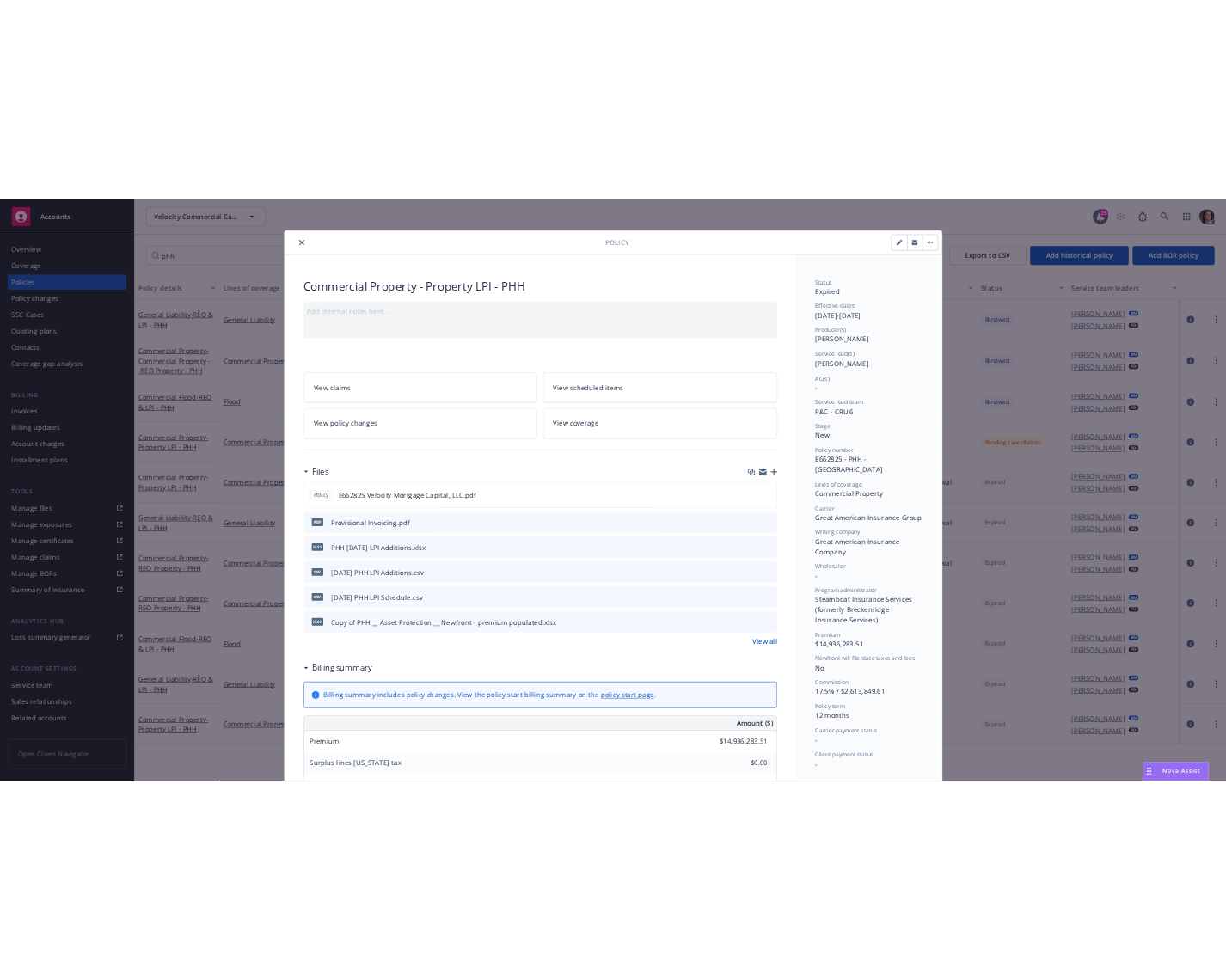
scroll to position [51, 0]
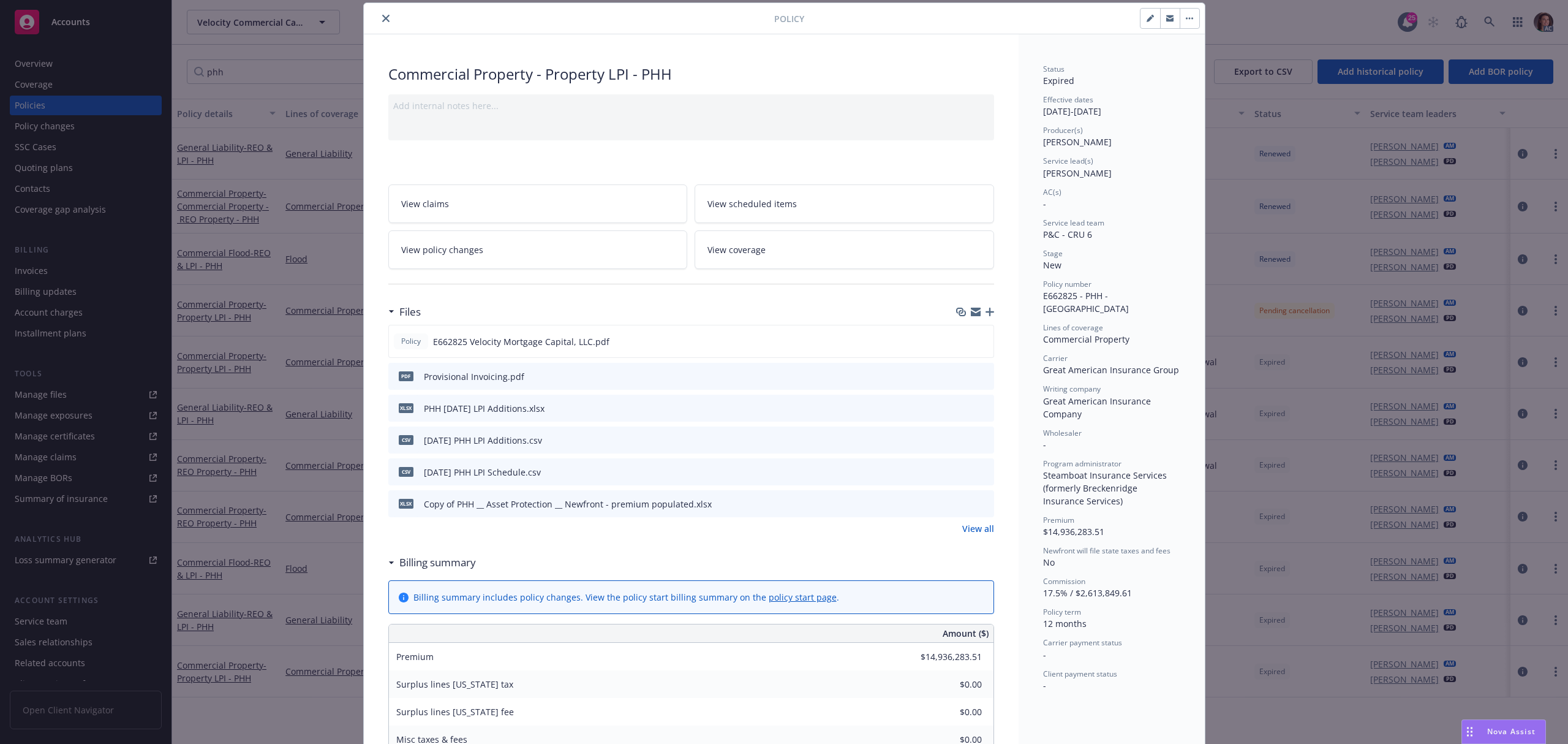
click at [550, 251] on link "View policy changes" at bounding box center [538, 250] width 300 height 39
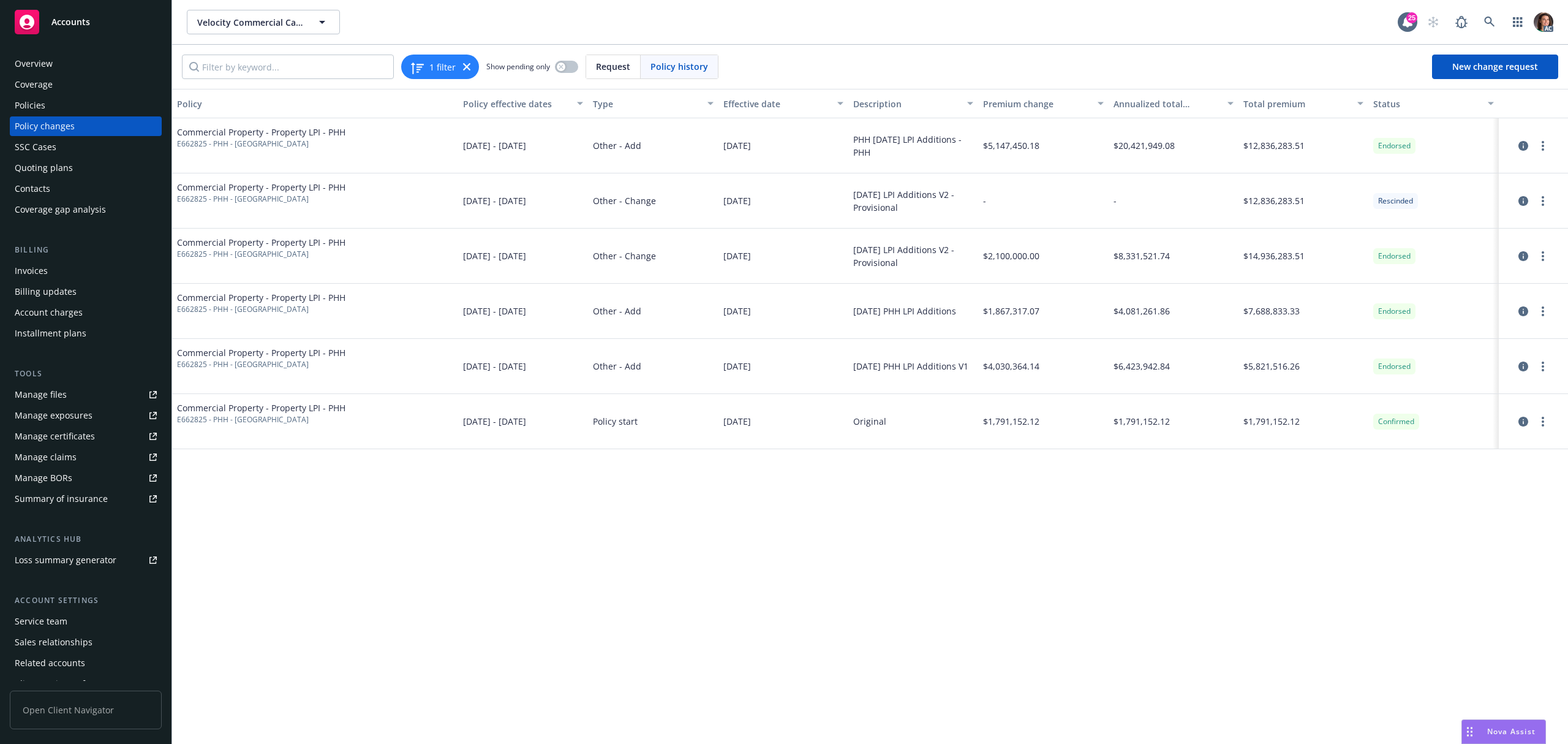
click at [900, 155] on div "PHH May 2025 LPI Additions - PHH" at bounding box center [913, 146] width 120 height 26
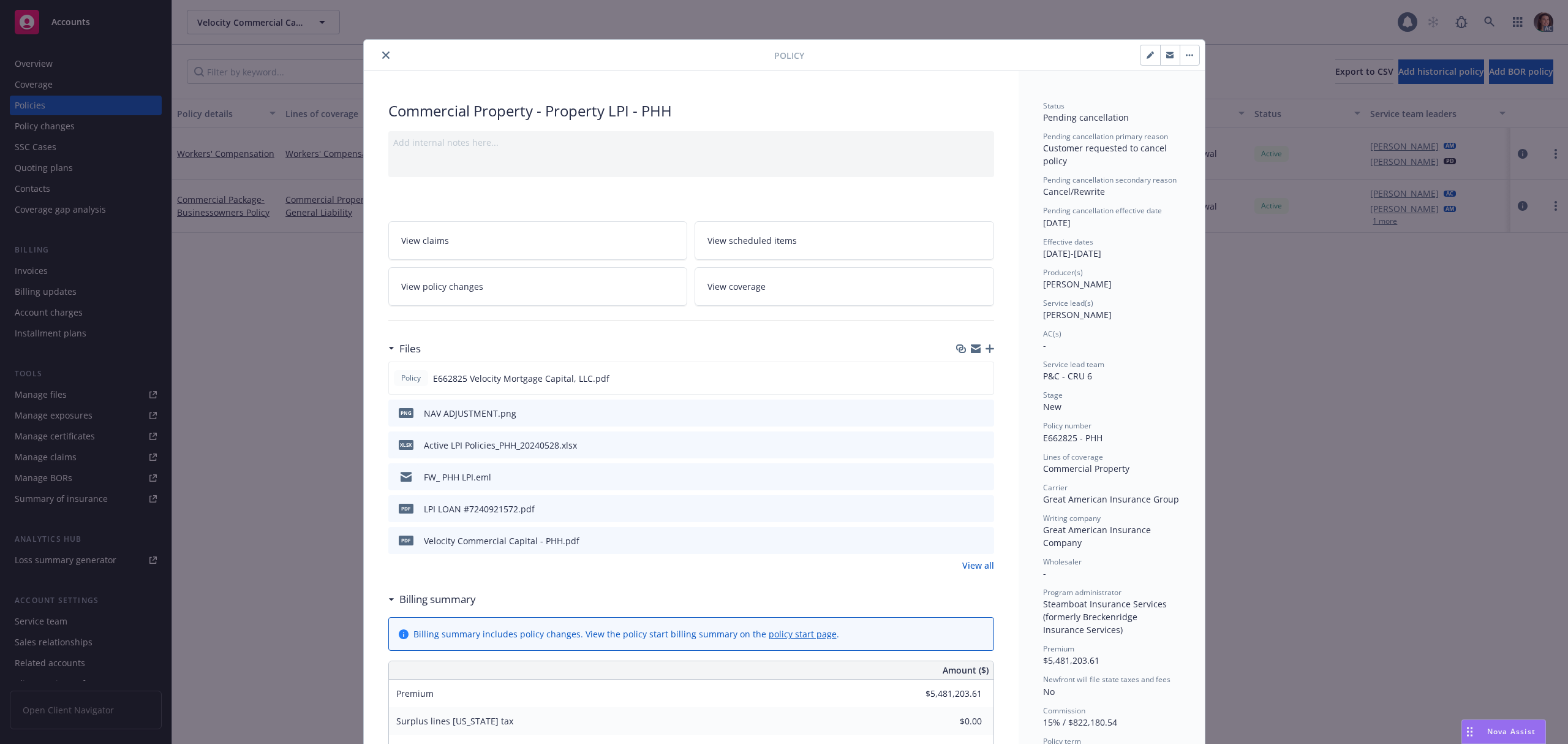
click at [525, 290] on link "View policy changes" at bounding box center [538, 286] width 300 height 39
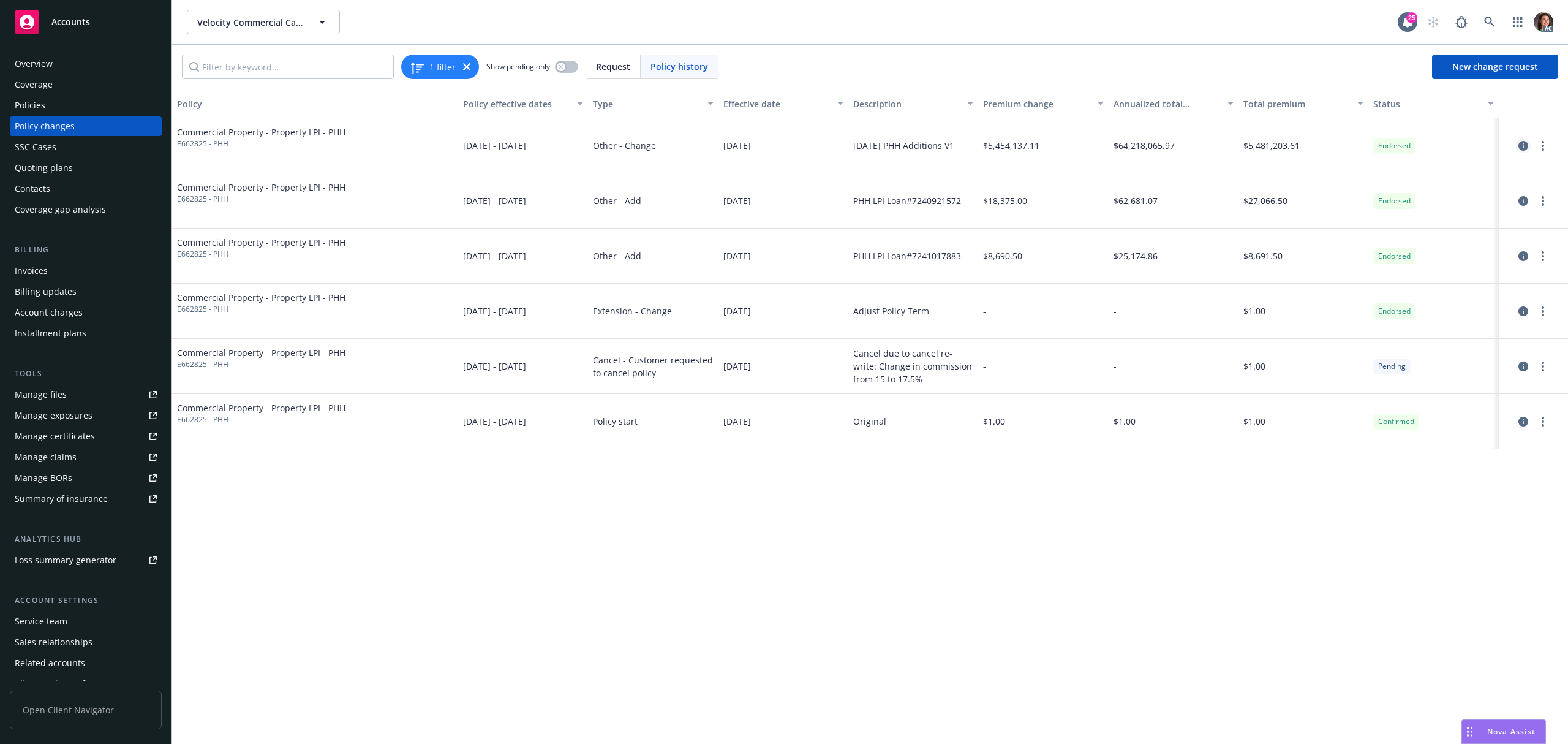
click at [1524, 147] on icon "circleInformation" at bounding box center [1523, 146] width 10 height 10
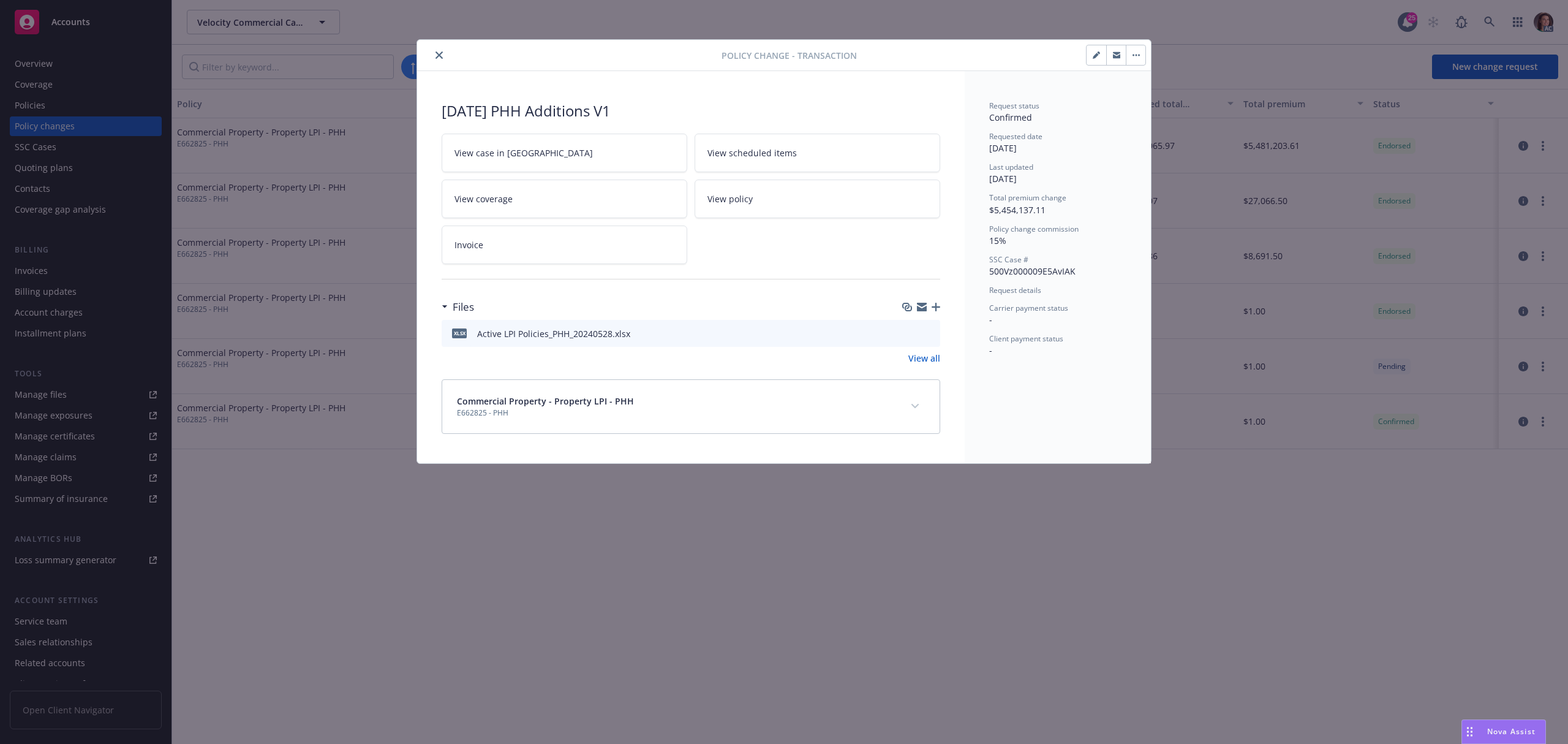
click at [926, 332] on icon "preview file" at bounding box center [928, 333] width 11 height 8
drag, startPoint x: 439, startPoint y: 53, endPoint x: 434, endPoint y: 80, distance: 27.5
click at [439, 53] on icon "close" at bounding box center [439, 55] width 7 height 7
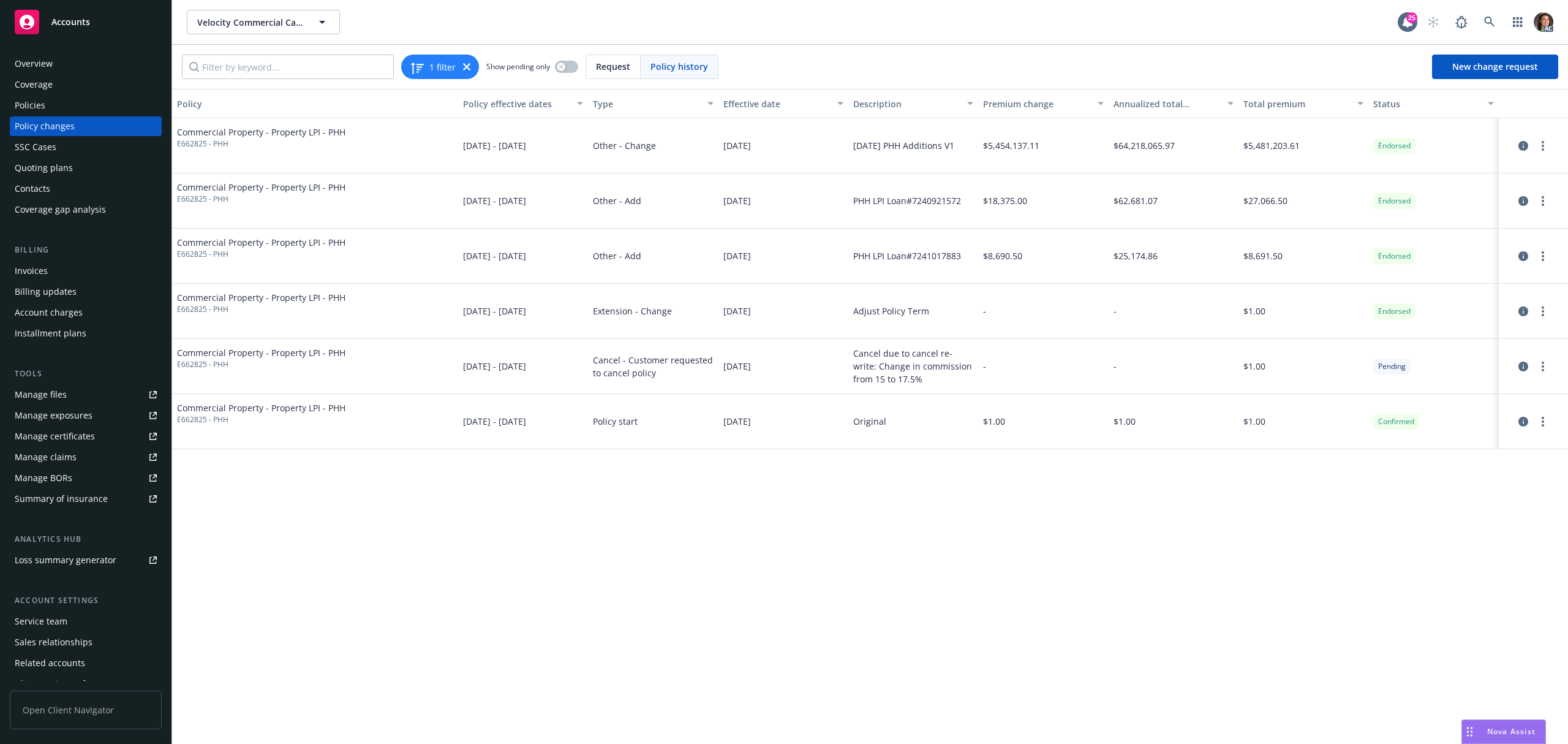
click at [493, 542] on div "Policy Policy effective dates Type Effective date Description Premium change An…" at bounding box center [870, 416] width 1396 height 655
click at [721, 569] on div "Policy Policy effective dates Type Effective date Description Premium change An…" at bounding box center [870, 416] width 1396 height 655
